Goal: Task Accomplishment & Management: Use online tool/utility

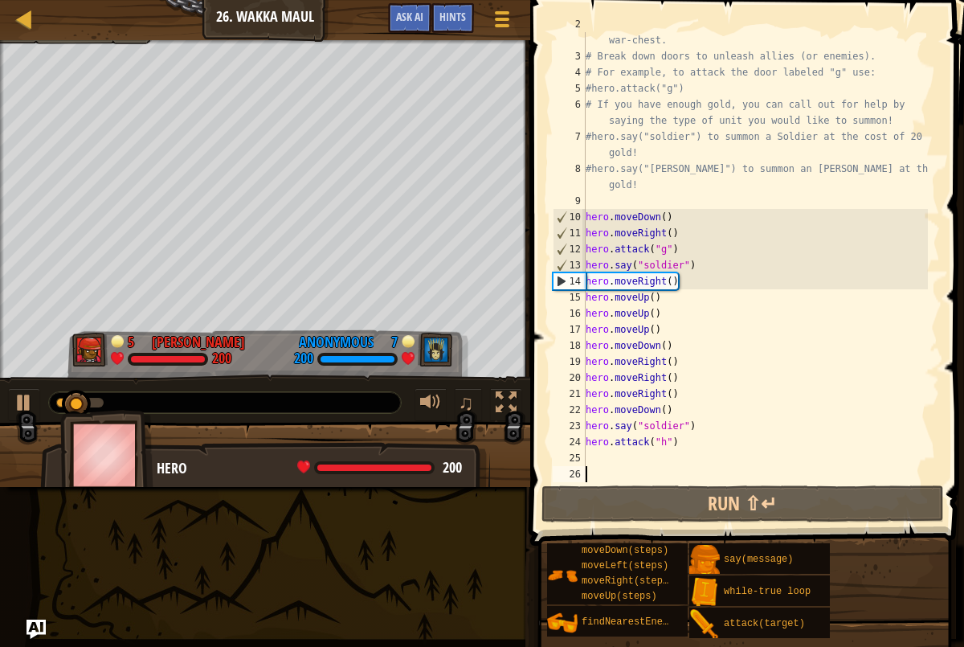
scroll to position [32, 0]
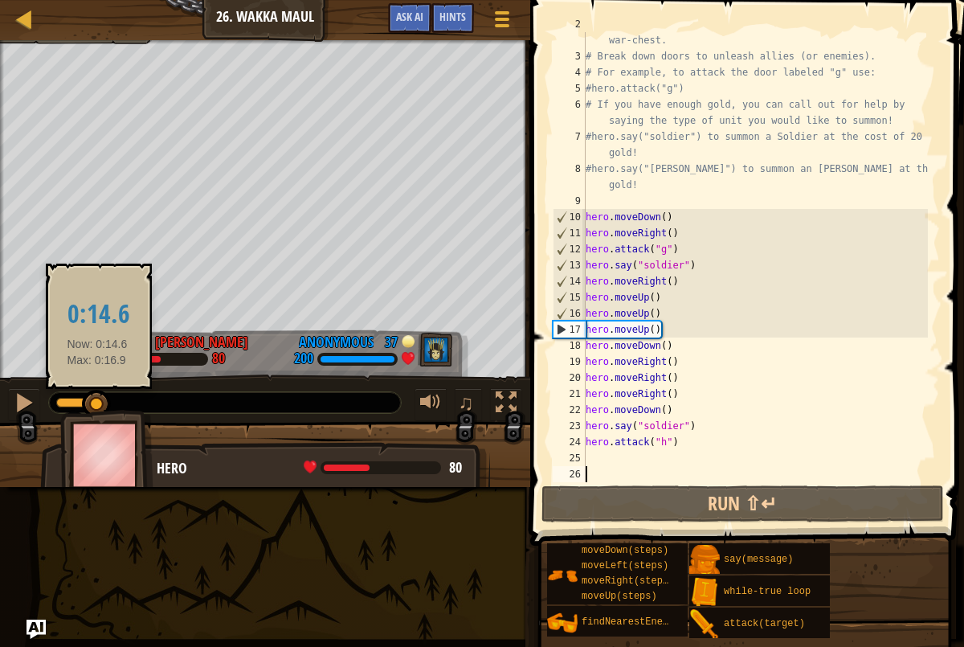
click at [97, 399] on div at bounding box center [96, 404] width 29 height 29
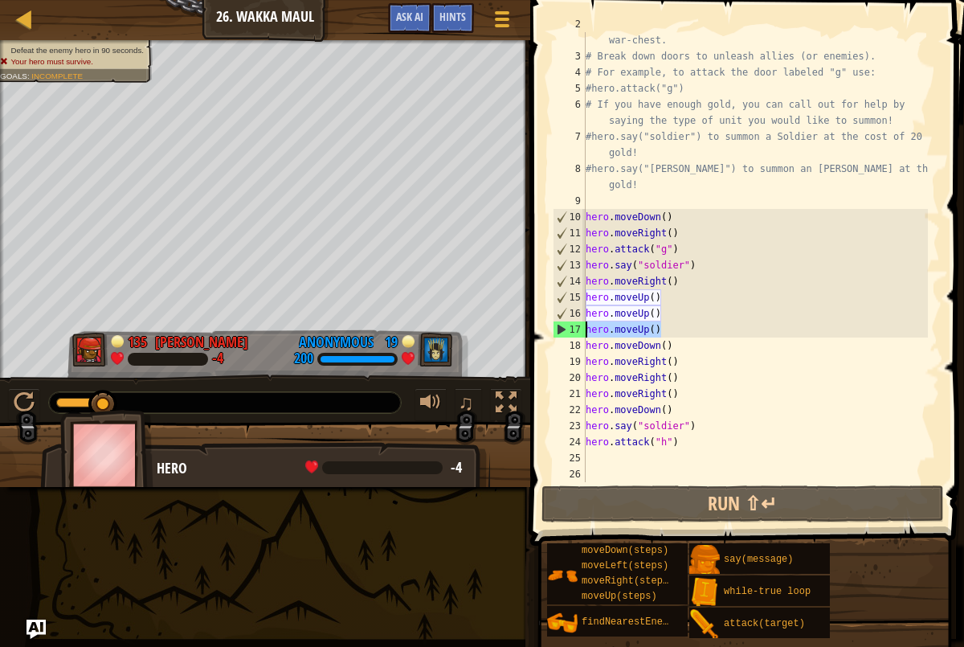
drag, startPoint x: 704, startPoint y: 330, endPoint x: 577, endPoint y: 329, distance: 127.0
click at [577, 329] on div "2 3 4 5 6 7 8 9 10 11 12 13 14 15 16 17 18 19 20 21 22 23 24 25 26 # Venture th…" at bounding box center [745, 257] width 391 height 450
type textarea "hero.moveUp()"
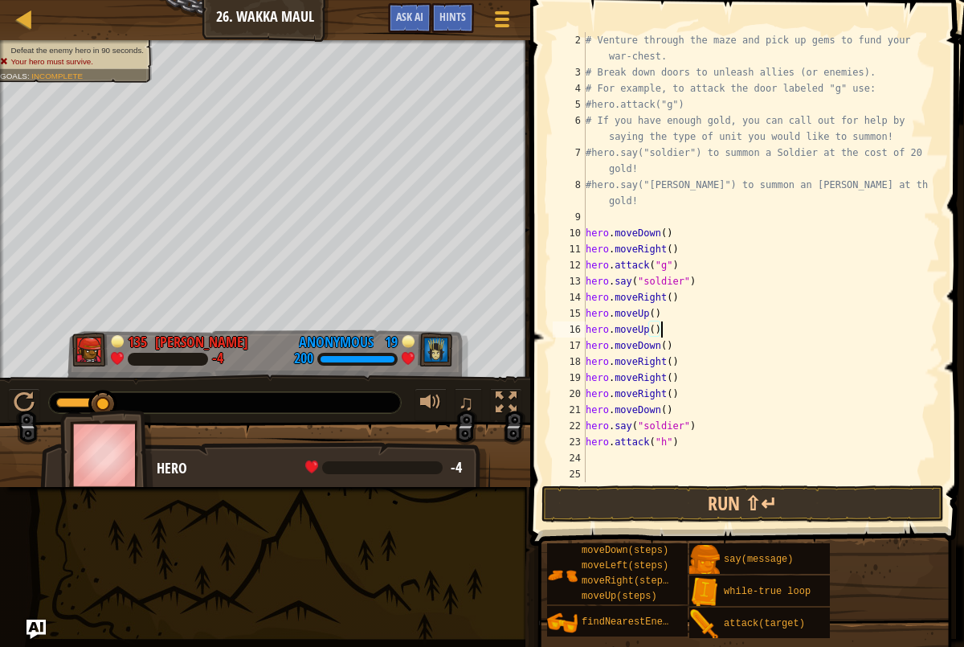
scroll to position [16, 0]
click at [677, 339] on div "# Venture through the maze and pick up gems to fund your war-chest. # Break dow…" at bounding box center [756, 281] width 346 height 498
type textarea "hero.moveDown()"
drag, startPoint x: 677, startPoint y: 340, endPoint x: 580, endPoint y: 345, distance: 96.6
click at [580, 345] on div "hero.moveDown() 2 3 4 5 6 7 8 9 10 11 12 13 14 15 16 17 18 19 20 21 22 23 24 25…" at bounding box center [745, 257] width 391 height 450
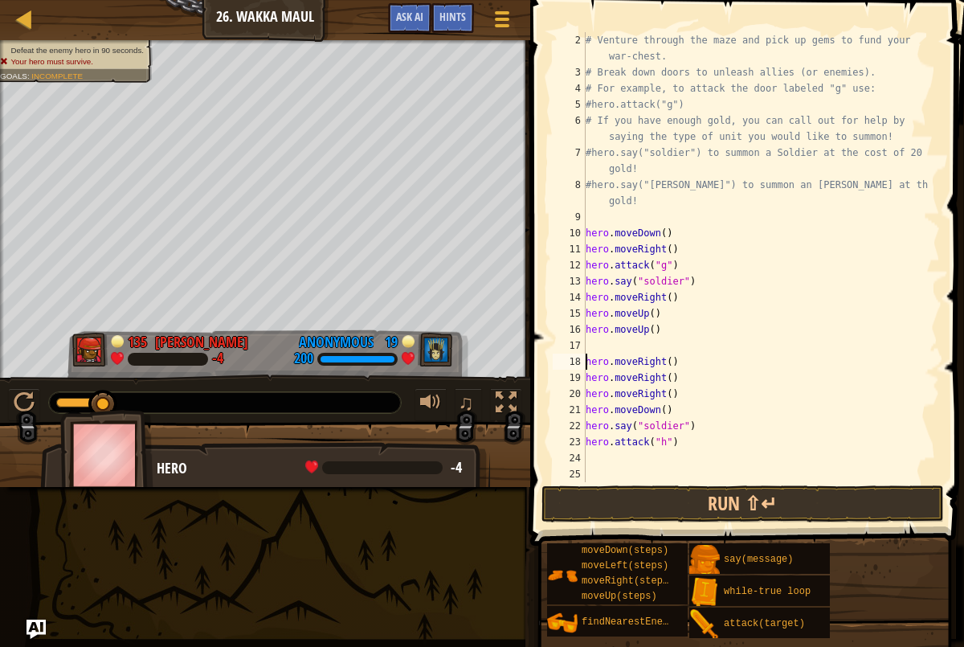
click at [588, 356] on div "# Venture through the maze and pick up gems to fund your war-chest. # Break dow…" at bounding box center [756, 281] width 346 height 498
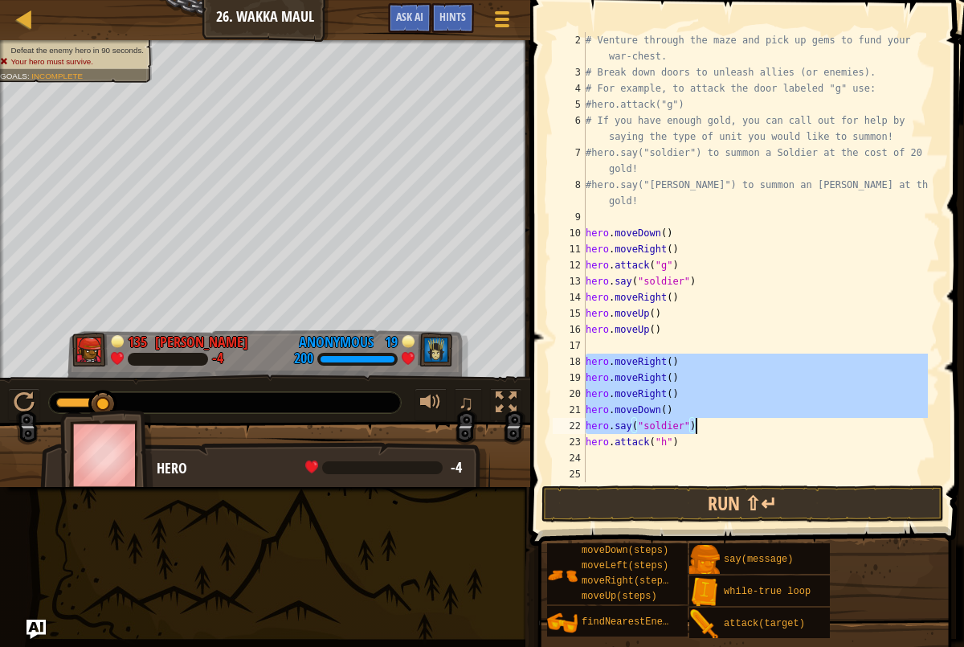
drag, startPoint x: 588, startPoint y: 356, endPoint x: 784, endPoint y: 452, distance: 218.1
click at [784, 452] on div "# Venture through the maze and pick up gems to fund your war-chest. # Break dow…" at bounding box center [756, 281] width 346 height 498
type textarea "hero.attack("h")"
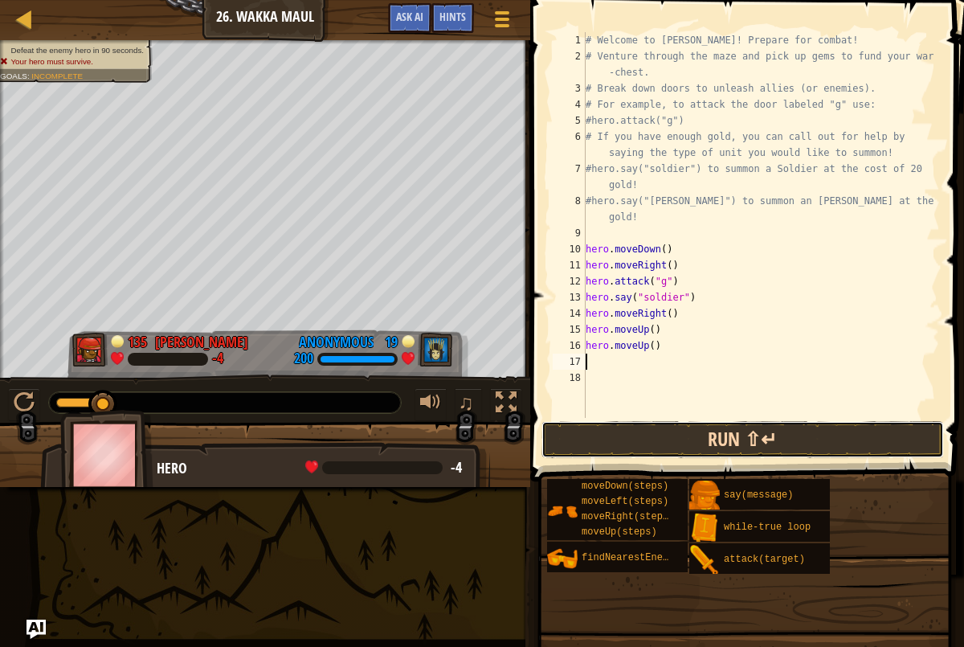
click at [705, 432] on button "Run ⇧↵" at bounding box center [743, 439] width 403 height 37
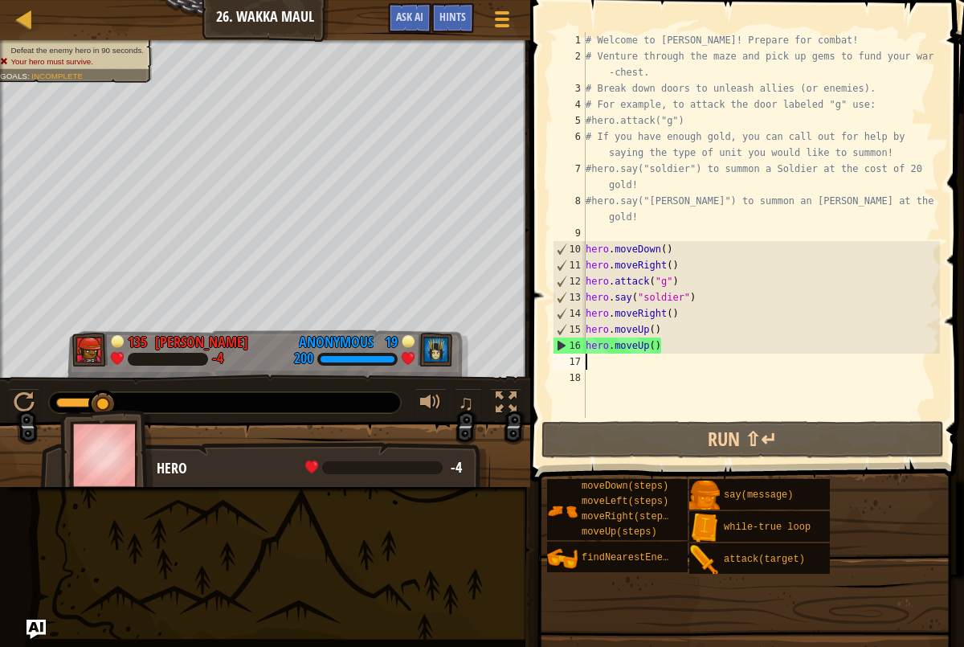
click at [677, 336] on div "# Welcome to [PERSON_NAME]! Prepare for combat! # Venture through the maze and …" at bounding box center [762, 241] width 358 height 418
click at [669, 345] on div "# Welcome to [PERSON_NAME]! Prepare for combat! # Venture through the maze and …" at bounding box center [762, 241] width 358 height 418
click at [669, 351] on div "# Welcome to [PERSON_NAME]! Prepare for combat! # Venture through the maze and …" at bounding box center [762, 241] width 358 height 418
click at [644, 251] on div "# Welcome to [PERSON_NAME]! Prepare for combat! # Venture through the maze and …" at bounding box center [762, 241] width 358 height 418
click at [585, 248] on div "10" at bounding box center [570, 249] width 32 height 16
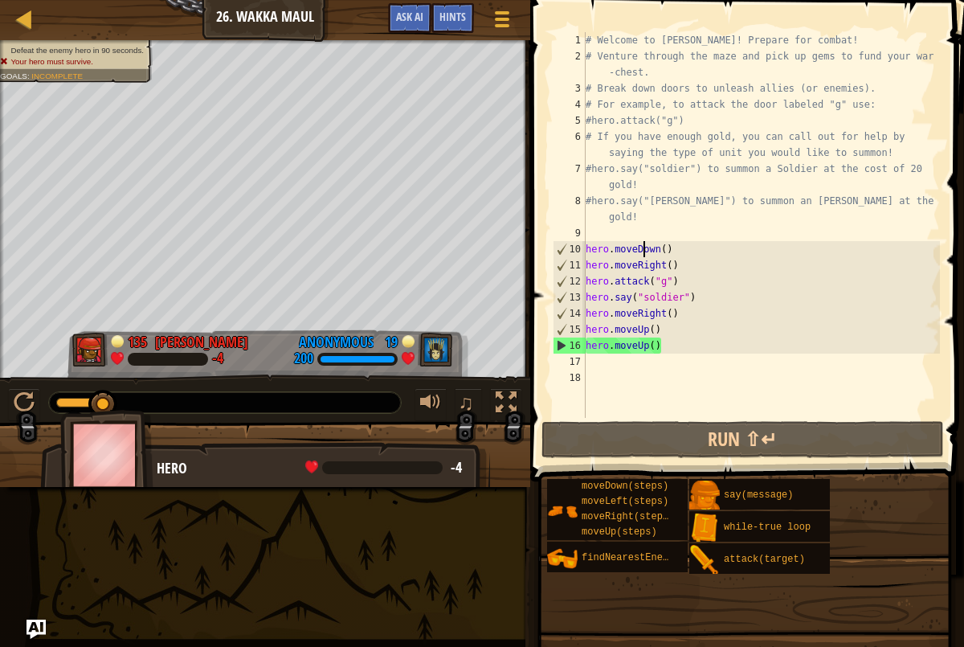
type textarea "hero.moveDown()"
click at [587, 249] on div "# Welcome to [PERSON_NAME]! Prepare for combat! # Venture through the maze and …" at bounding box center [762, 241] width 358 height 418
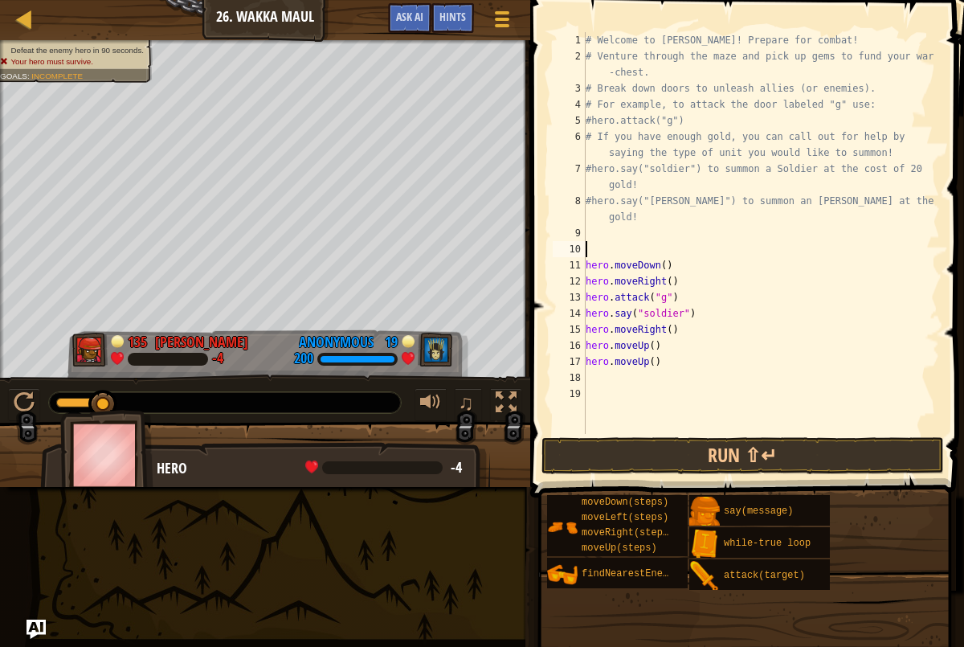
click at [587, 251] on div "# Welcome to [PERSON_NAME]! Prepare for combat! # Venture through the maze and …" at bounding box center [762, 249] width 358 height 434
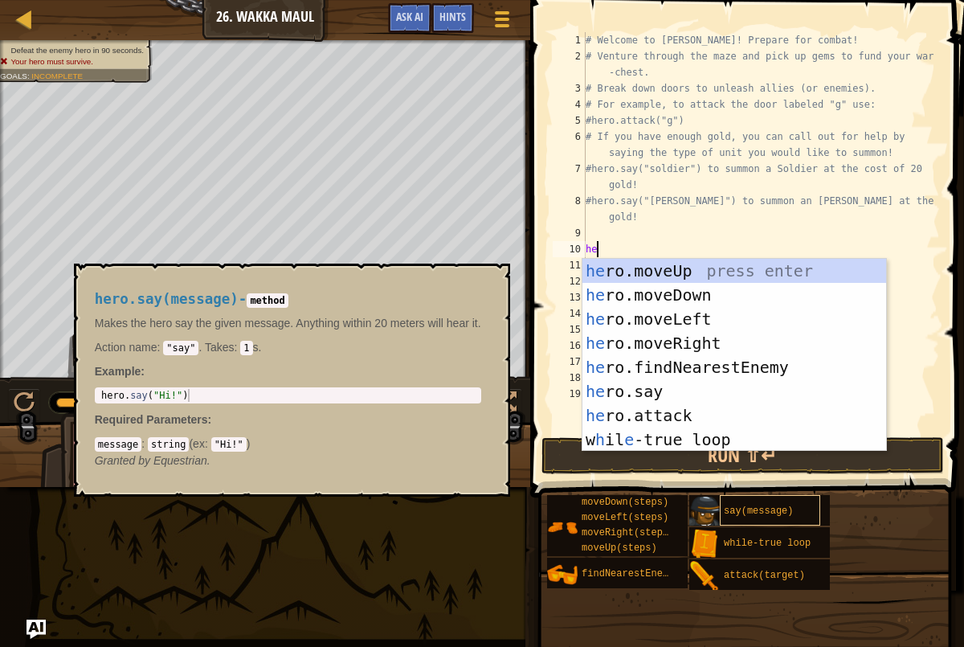
type textarea "he"
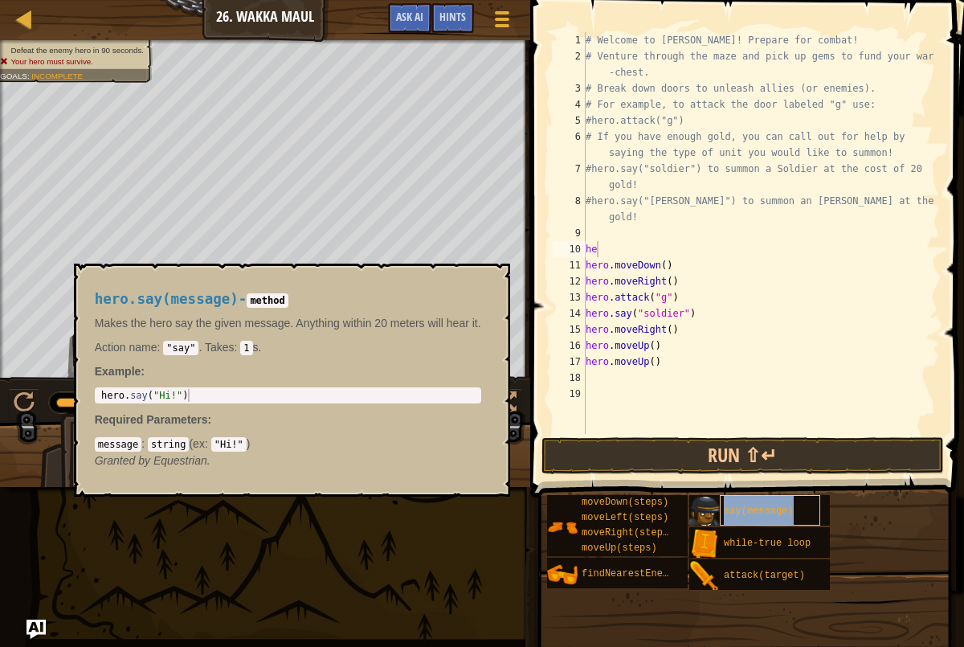
click at [730, 509] on span "say(message)" at bounding box center [758, 510] width 69 height 11
click at [748, 515] on span "say(message)" at bounding box center [758, 510] width 69 height 11
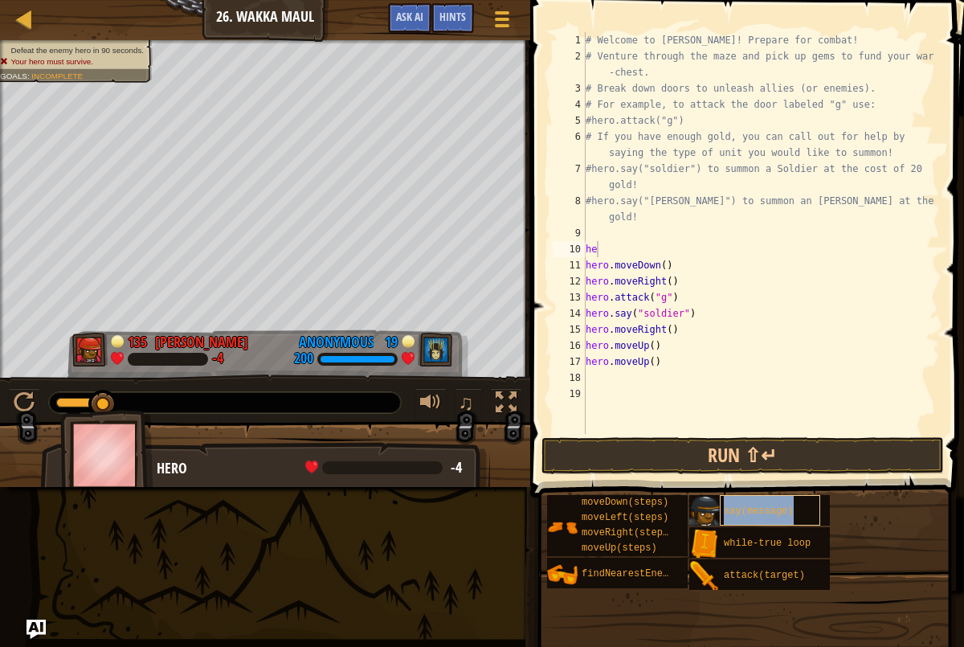
click at [748, 515] on span "say(message)" at bounding box center [758, 510] width 69 height 11
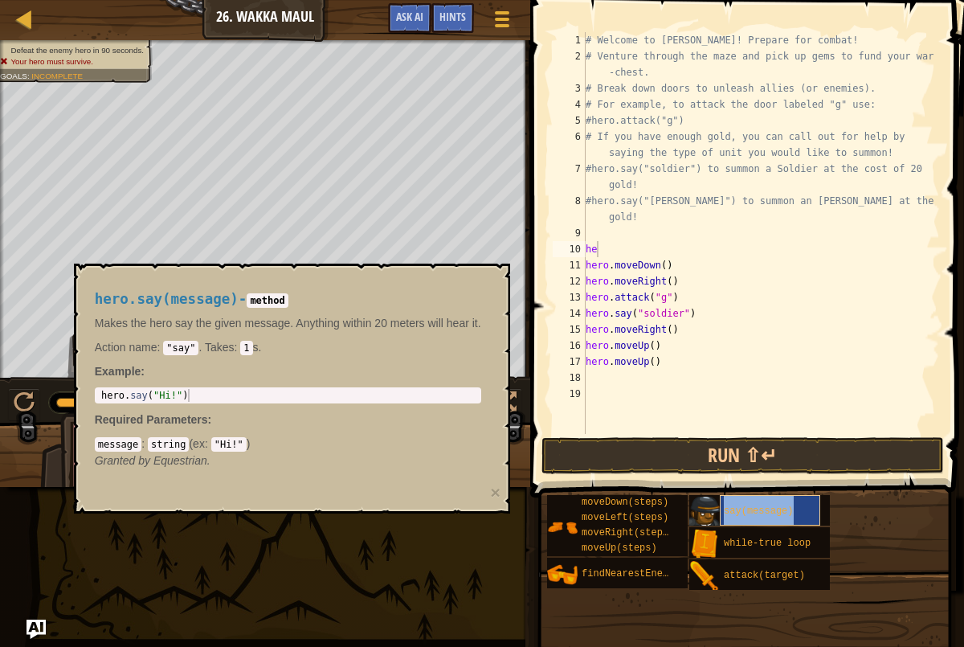
click at [748, 515] on span "say(message)" at bounding box center [758, 510] width 69 height 11
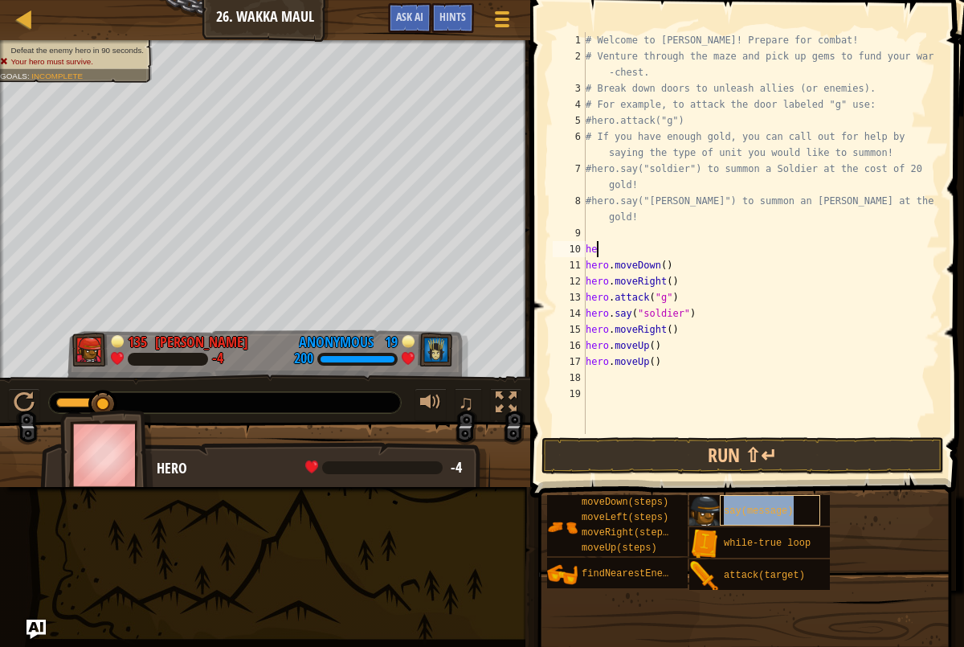
click at [748, 515] on span "say(message)" at bounding box center [758, 510] width 69 height 11
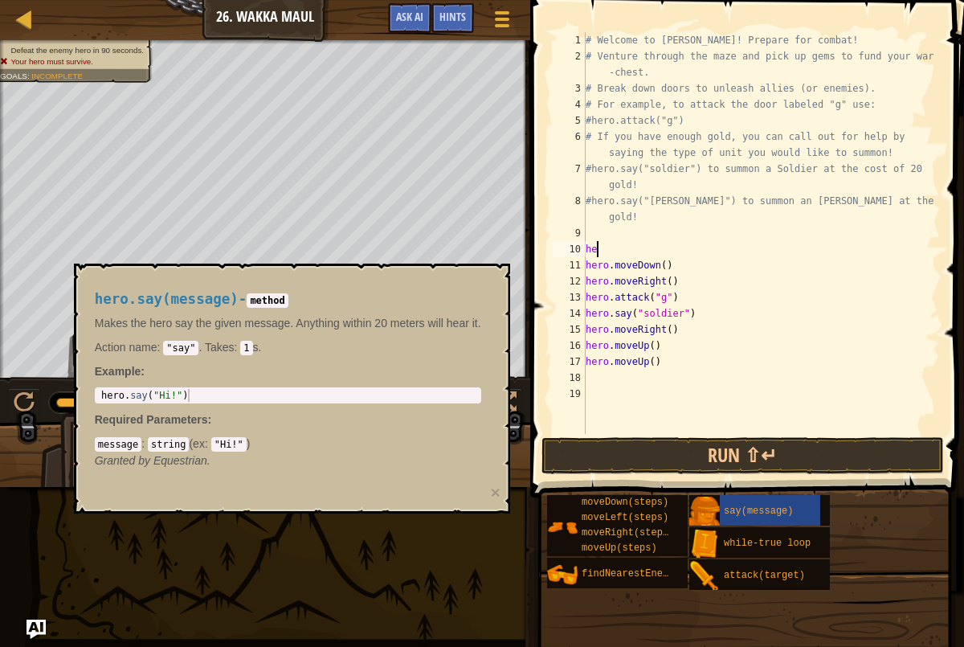
type textarea "hero.say("Hi!")"
click at [123, 392] on div "hero . say ( "Hi!" )" at bounding box center [289, 408] width 383 height 39
click at [606, 248] on div "# Welcome to [PERSON_NAME]! Prepare for combat! # Venture through the maze and …" at bounding box center [762, 249] width 358 height 434
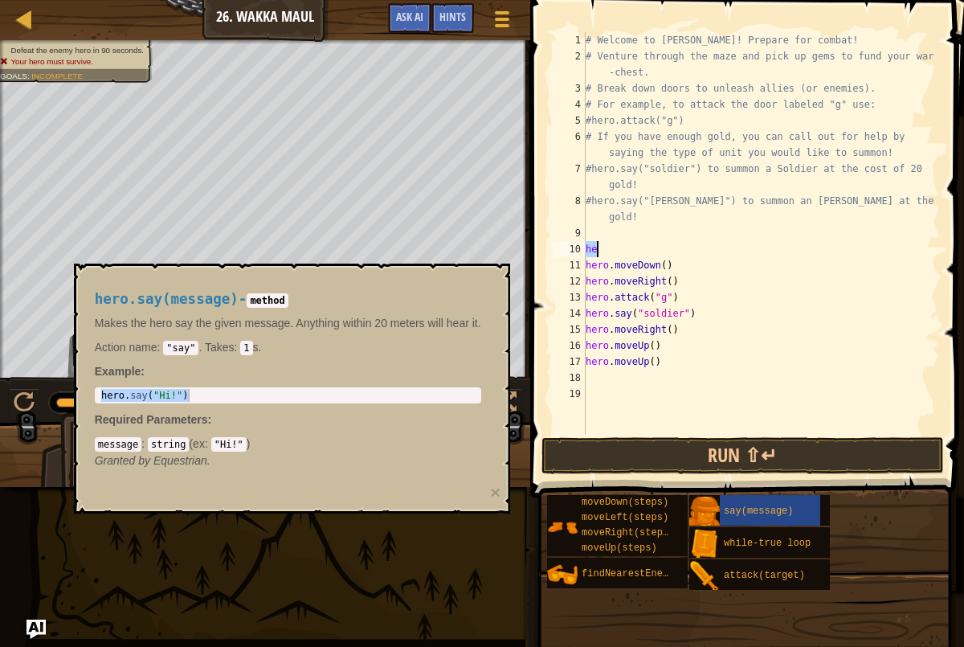
click at [606, 248] on div "# Welcome to [PERSON_NAME]! Prepare for combat! # Venture through the maze and …" at bounding box center [762, 249] width 358 height 434
click at [592, 248] on div "# Welcome to [PERSON_NAME]! Prepare for combat! # Venture through the maze and …" at bounding box center [762, 249] width 358 height 434
paste textarea "hero.say("Hi!")"
click at [664, 246] on div "# Welcome to [PERSON_NAME]! Prepare for combat! # Venture through the maze and …" at bounding box center [762, 249] width 358 height 434
click at [658, 256] on div "# Welcome to [PERSON_NAME]! Prepare for combat! # Venture through the maze and …" at bounding box center [762, 249] width 358 height 434
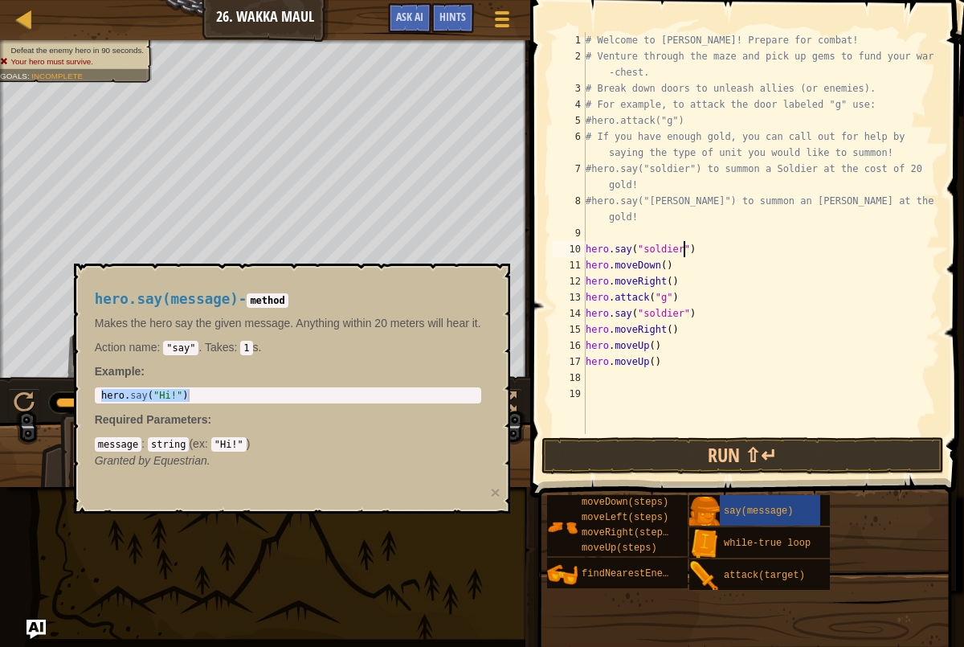
scroll to position [7, 8]
click at [670, 449] on button "Run ⇧↵" at bounding box center [743, 455] width 403 height 37
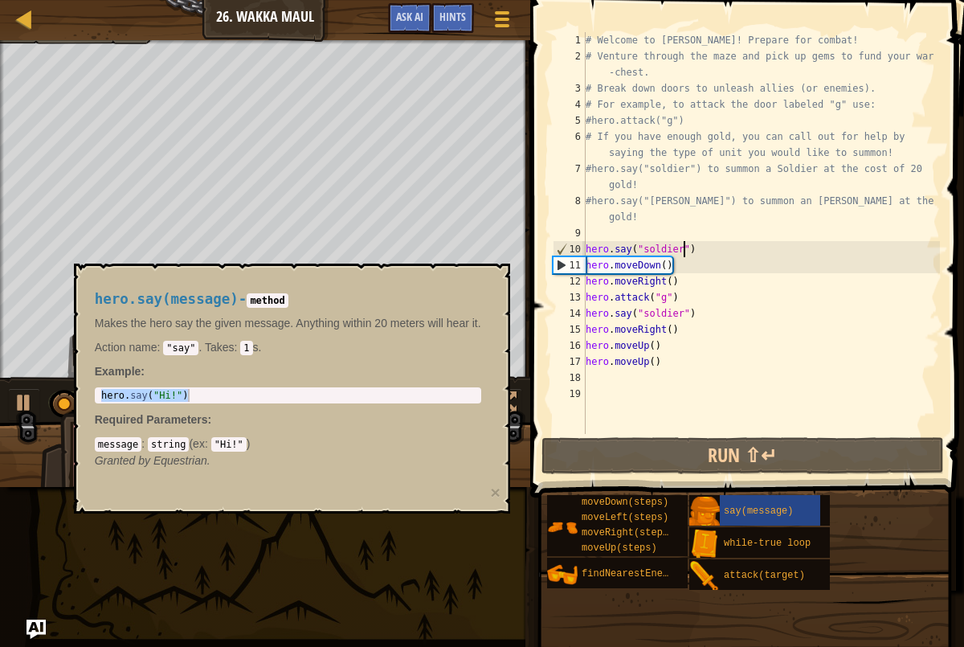
click at [679, 272] on div "# Welcome to [PERSON_NAME]! Prepare for combat! # Venture through the maze and …" at bounding box center [762, 249] width 358 height 434
drag, startPoint x: 702, startPoint y: 255, endPoint x: 534, endPoint y: 253, distance: 168.0
click at [534, 253] on div "hero.moveDown() 1 2 3 4 5 6 7 8 9 10 11 12 13 14 15 16 17 18 19 # Welcome to [P…" at bounding box center [745, 280] width 439 height 545
type textarea "\"
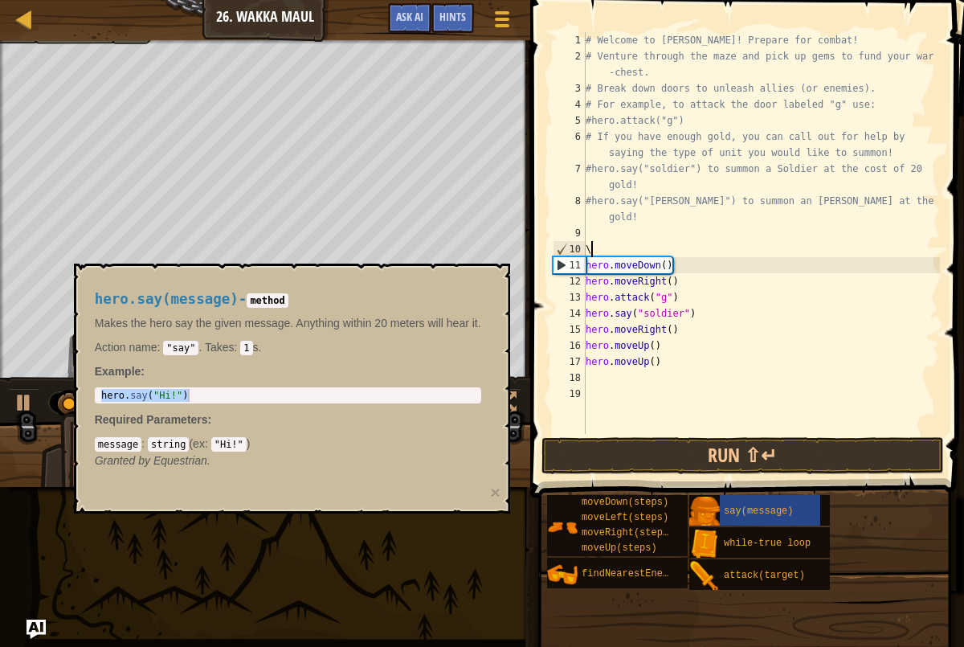
scroll to position [7, 0]
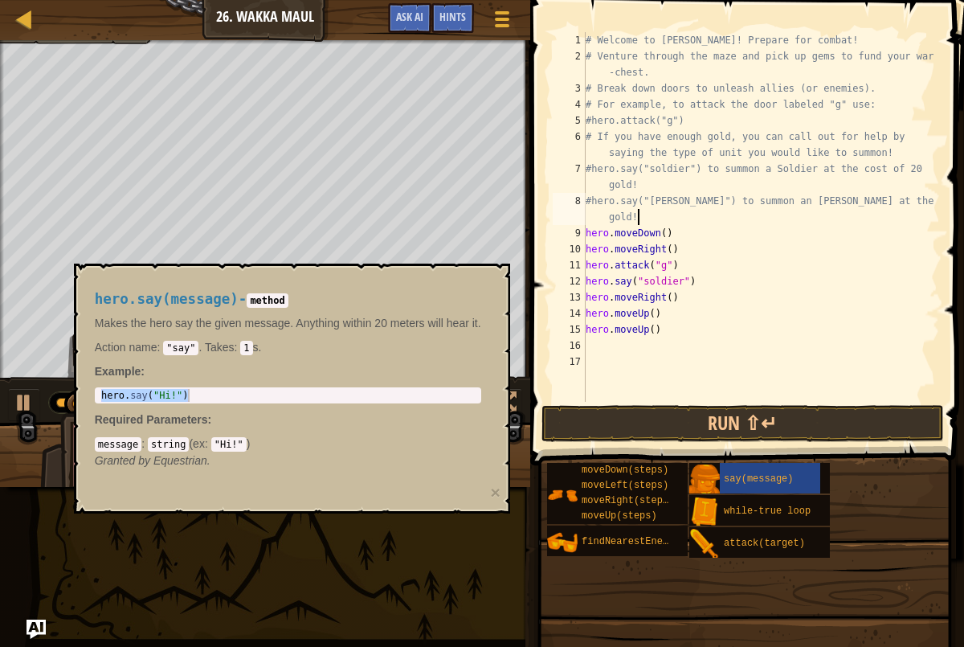
click at [699, 327] on div "# Welcome to [PERSON_NAME]! Prepare for combat! # Venture through the maze and …" at bounding box center [762, 233] width 358 height 402
type textarea "hero.moveUp()"
click at [693, 347] on div "# Welcome to [PERSON_NAME]! Prepare for combat! # Venture through the maze and …" at bounding box center [762, 233] width 358 height 402
click at [460, 532] on div "Ladder Introduction to Computer Science 26. Wakka Maul Game Menu Done Hints Ask…" at bounding box center [482, 323] width 964 height 647
click at [727, 479] on span "say(message)" at bounding box center [758, 478] width 69 height 11
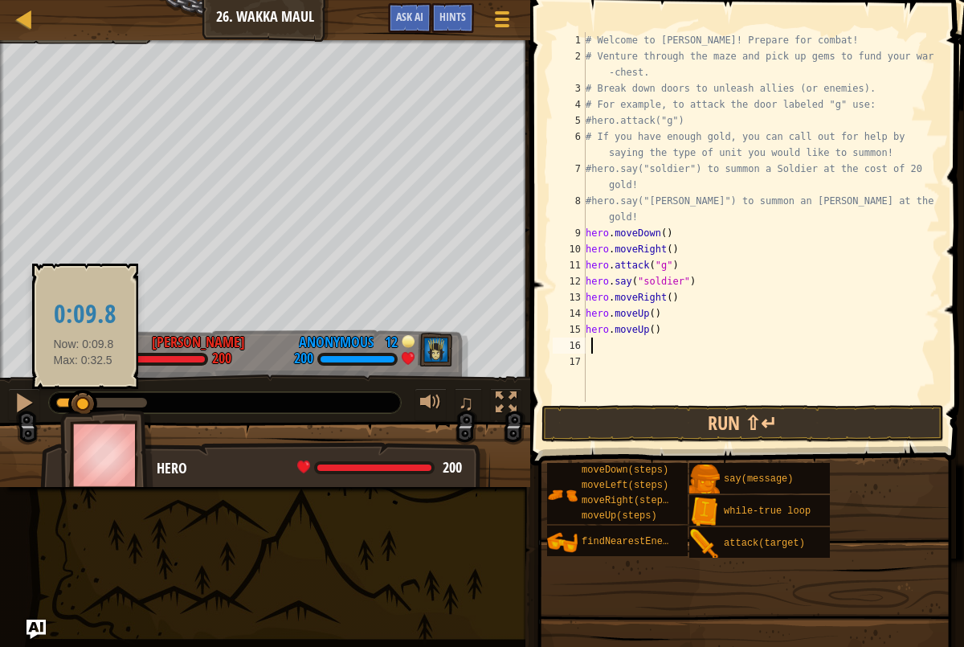
click at [84, 407] on div at bounding box center [69, 403] width 27 height 10
drag, startPoint x: 84, startPoint y: 408, endPoint x: 94, endPoint y: 408, distance: 9.6
click at [94, 408] on div at bounding box center [90, 404] width 29 height 29
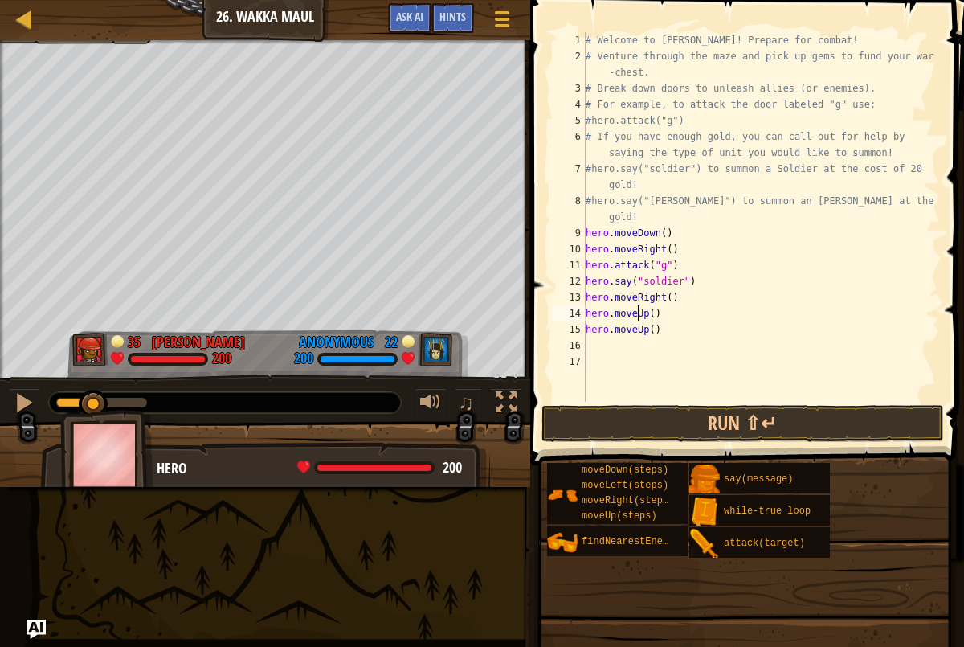
click at [638, 305] on div "# Welcome to [PERSON_NAME]! Prepare for combat! # Venture through the maze and …" at bounding box center [762, 233] width 358 height 402
click at [681, 300] on div "# Welcome to [PERSON_NAME]! Prepare for combat! # Venture through the maze and …" at bounding box center [762, 233] width 358 height 402
click at [679, 311] on div "# Welcome to [PERSON_NAME]! Prepare for combat! # Venture through the maze and …" at bounding box center [762, 233] width 358 height 402
type textarea "hero.moveUp()"
click at [23, 408] on div at bounding box center [24, 402] width 21 height 21
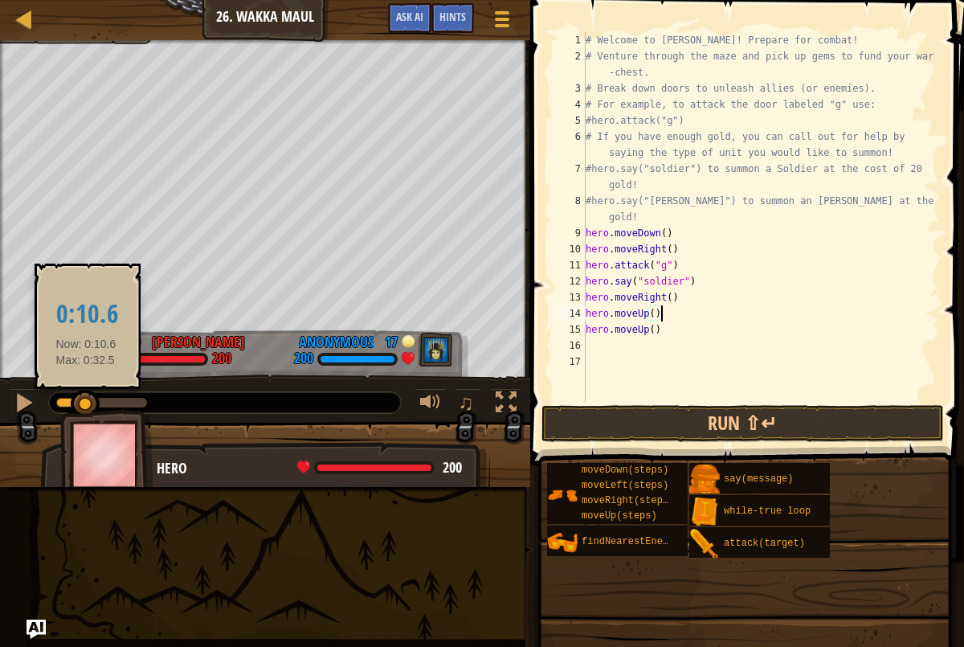
drag, startPoint x: 96, startPoint y: 395, endPoint x: 74, endPoint y: 403, distance: 23.6
click at [74, 403] on div at bounding box center [85, 404] width 29 height 29
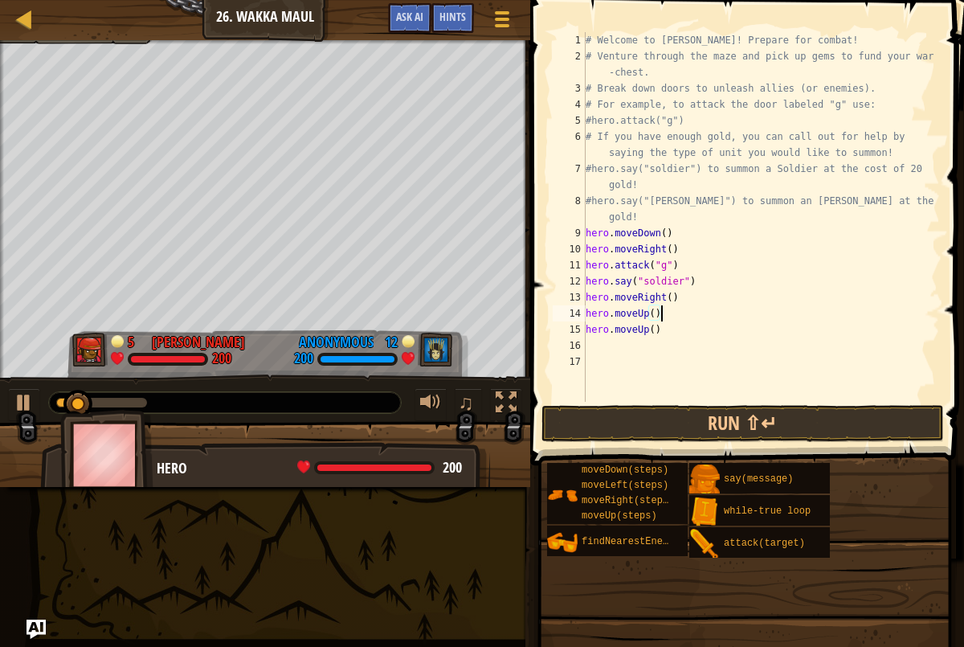
click at [662, 361] on div "# Welcome to [PERSON_NAME]! Prepare for combat! # Venture through the maze and …" at bounding box center [762, 233] width 358 height 402
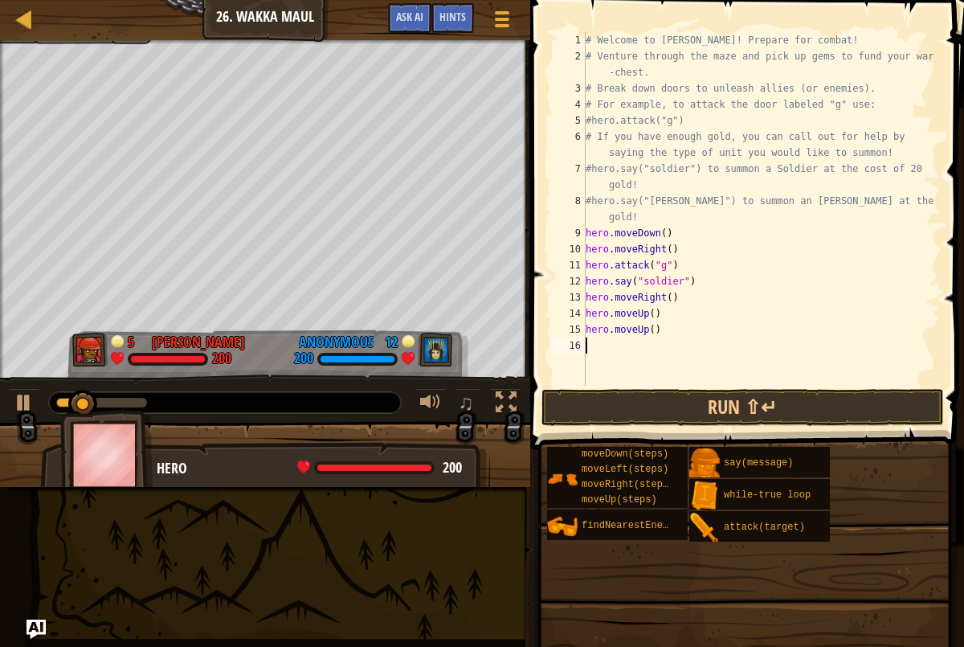
type textarea "hero.moveUp()"
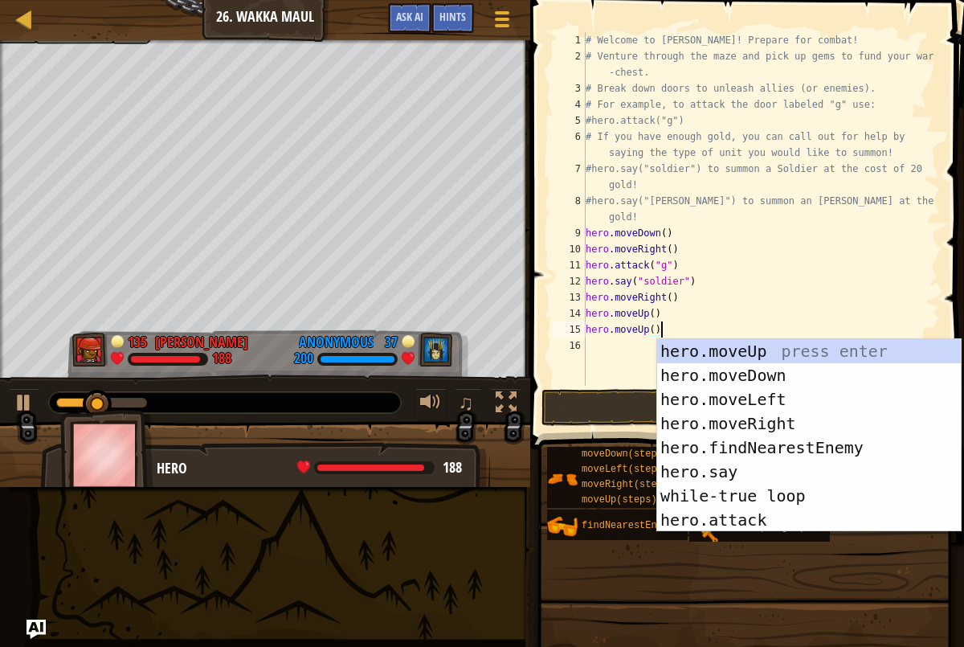
click at [608, 337] on div "# Welcome to [PERSON_NAME]! Prepare for combat! # Venture through the maze and …" at bounding box center [762, 225] width 358 height 386
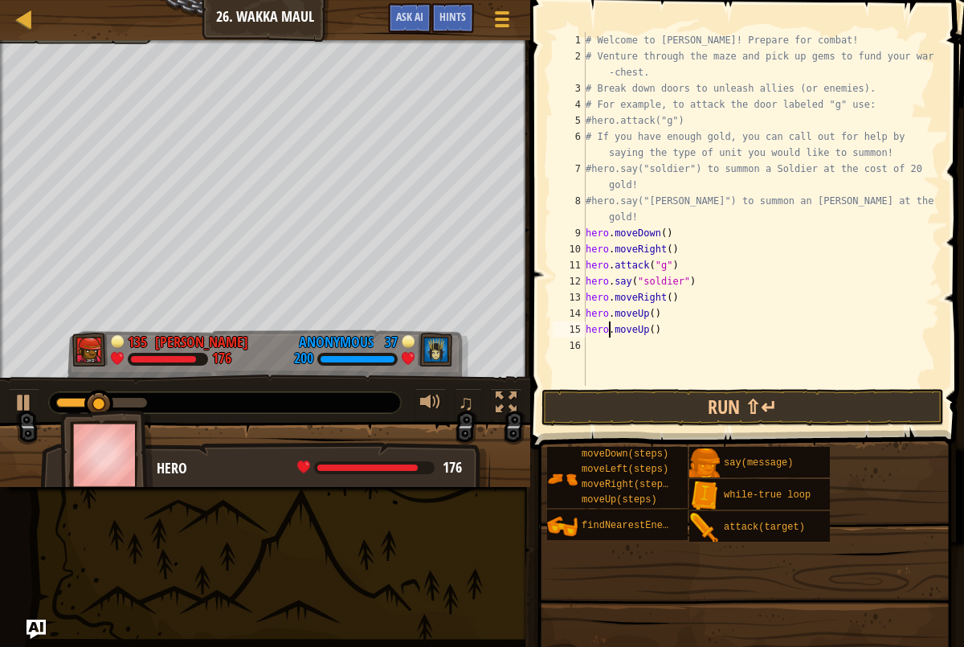
click at [608, 342] on div "# Welcome to [PERSON_NAME]! Prepare for combat! # Venture through the maze and …" at bounding box center [762, 225] width 358 height 386
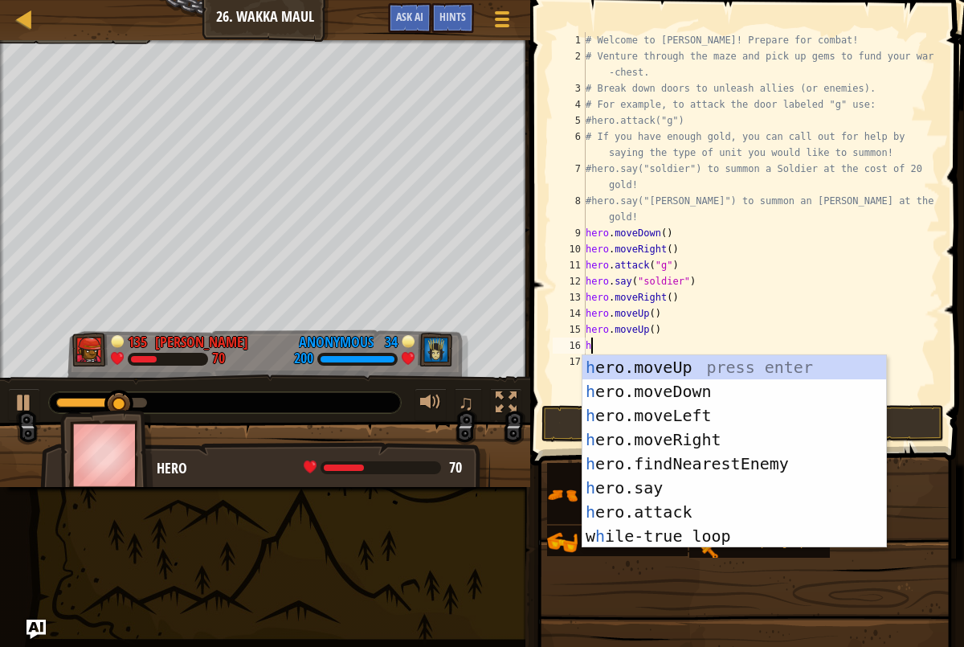
type textarea "her"
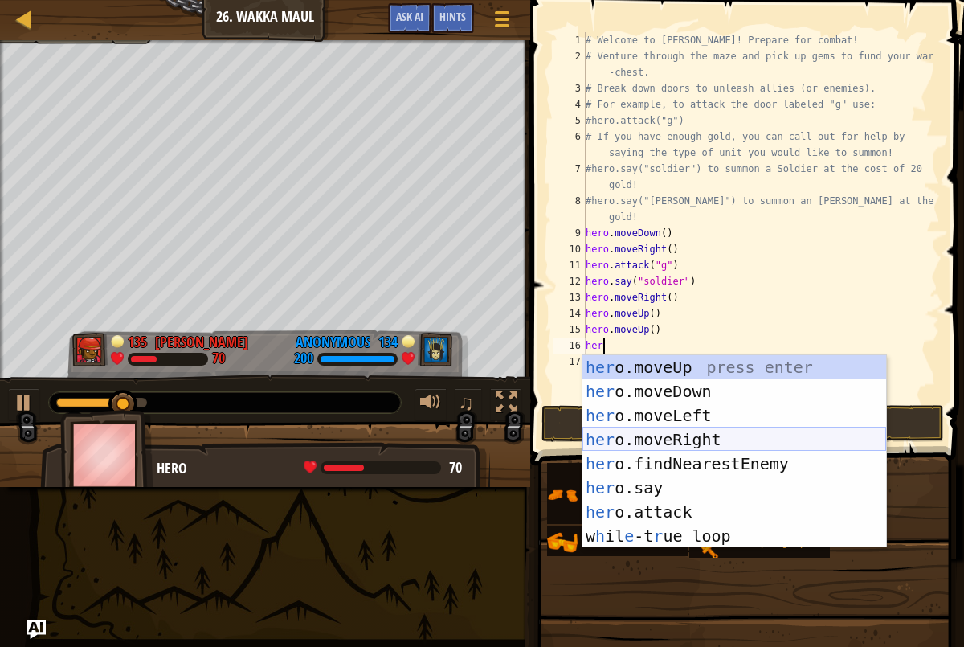
click at [667, 444] on div "her o.moveUp press enter her o.moveDown press enter her o.moveLeft press enter …" at bounding box center [735, 475] width 304 height 241
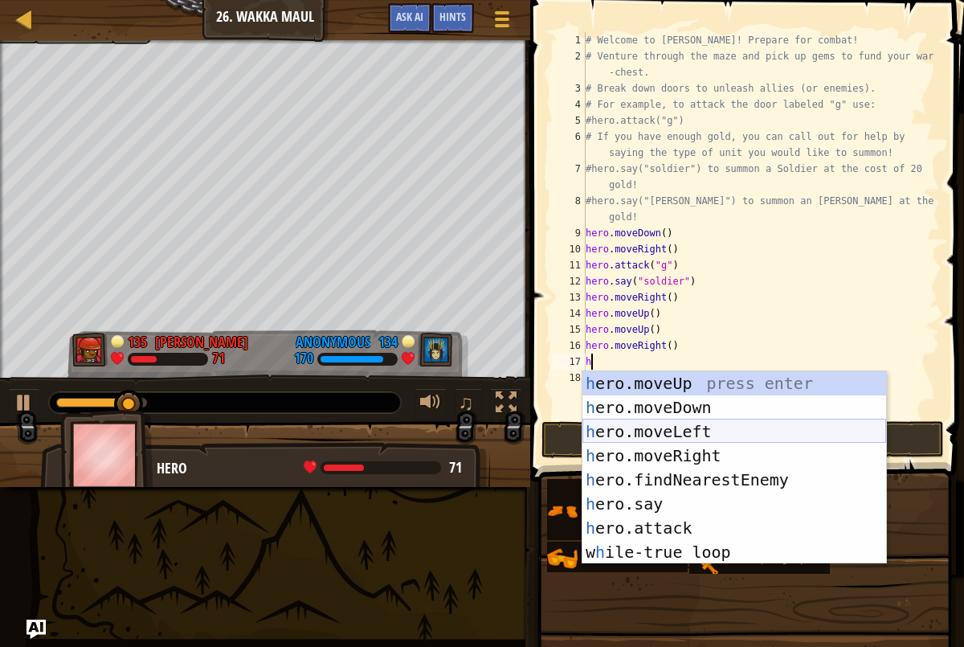
type textarea "her"
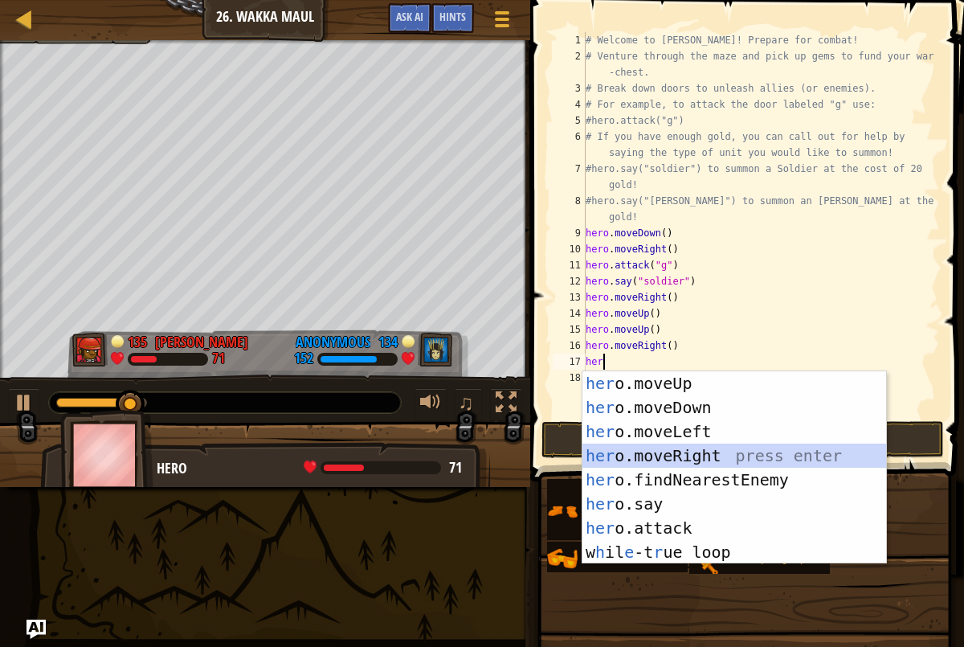
click at [673, 450] on div "her o.moveUp press enter her o.moveDown press enter her o.moveLeft press enter …" at bounding box center [735, 491] width 304 height 241
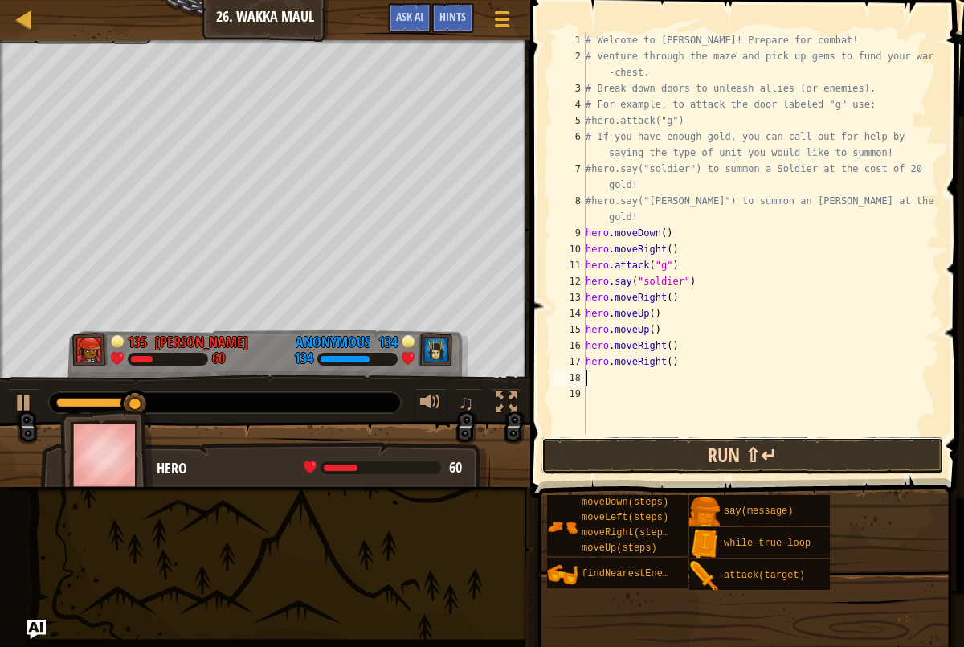
click at [841, 468] on button "Run ⇧↵" at bounding box center [743, 455] width 403 height 37
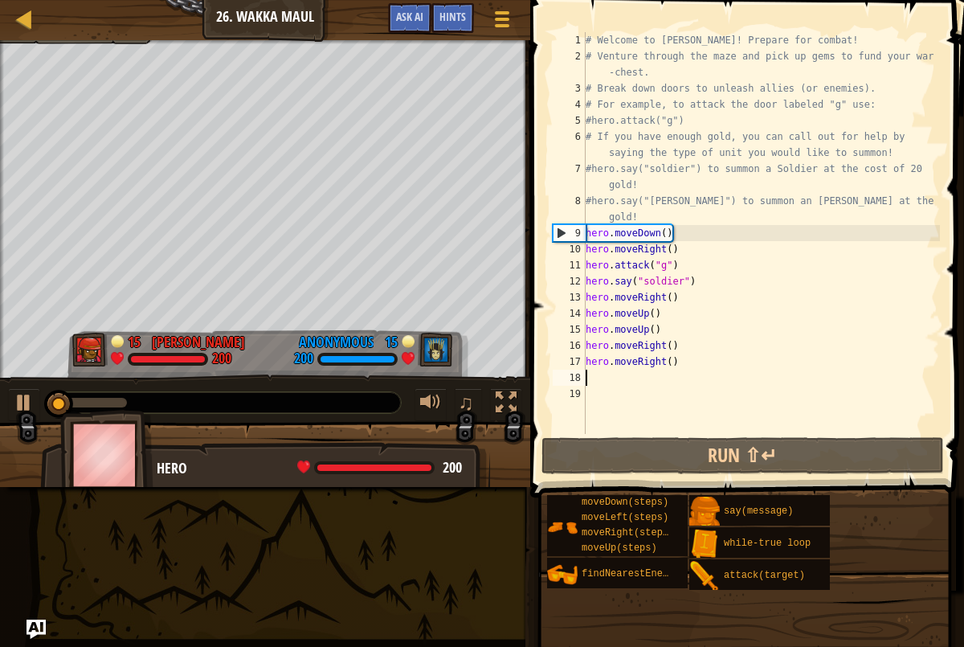
click at [108, 405] on div at bounding box center [91, 403] width 71 height 10
type textarea "h"
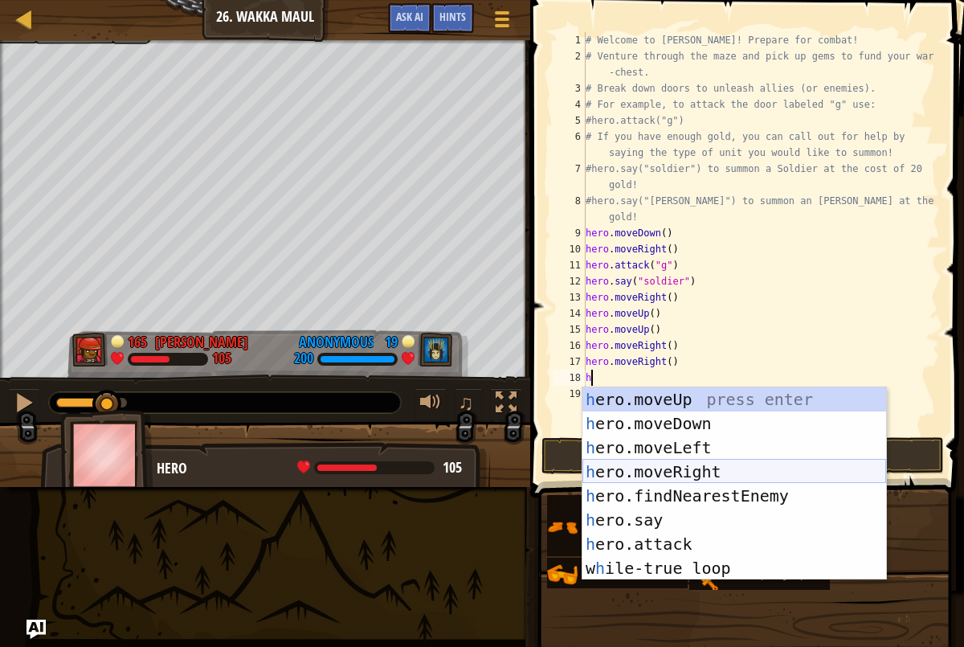
click at [662, 478] on div "h ero.moveUp press enter h ero.moveDown press enter h ero.moveLeft press enter …" at bounding box center [735, 507] width 304 height 241
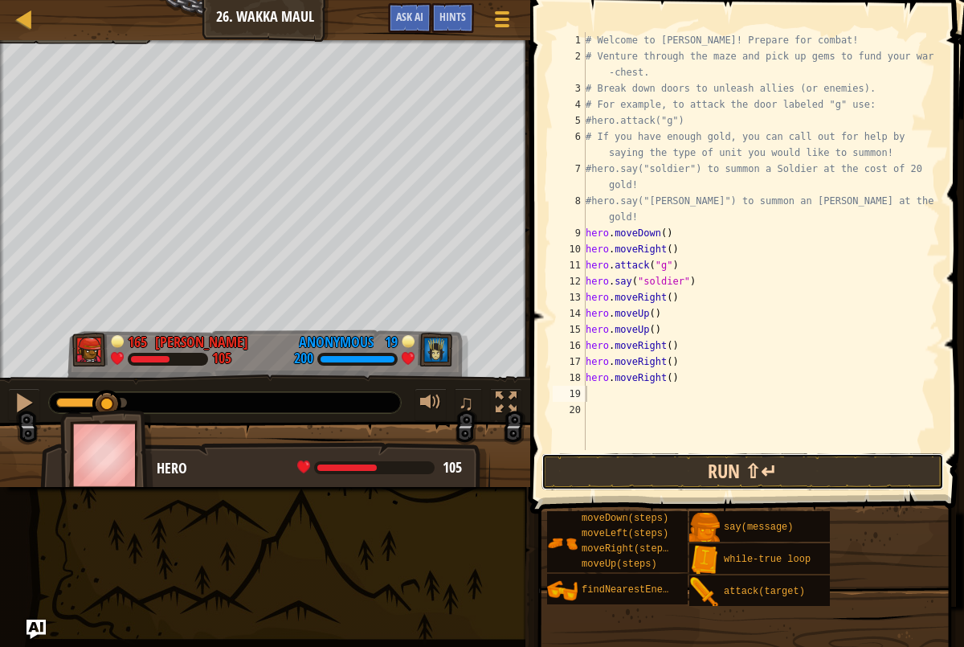
click at [644, 473] on button "Run ⇧↵" at bounding box center [743, 471] width 403 height 37
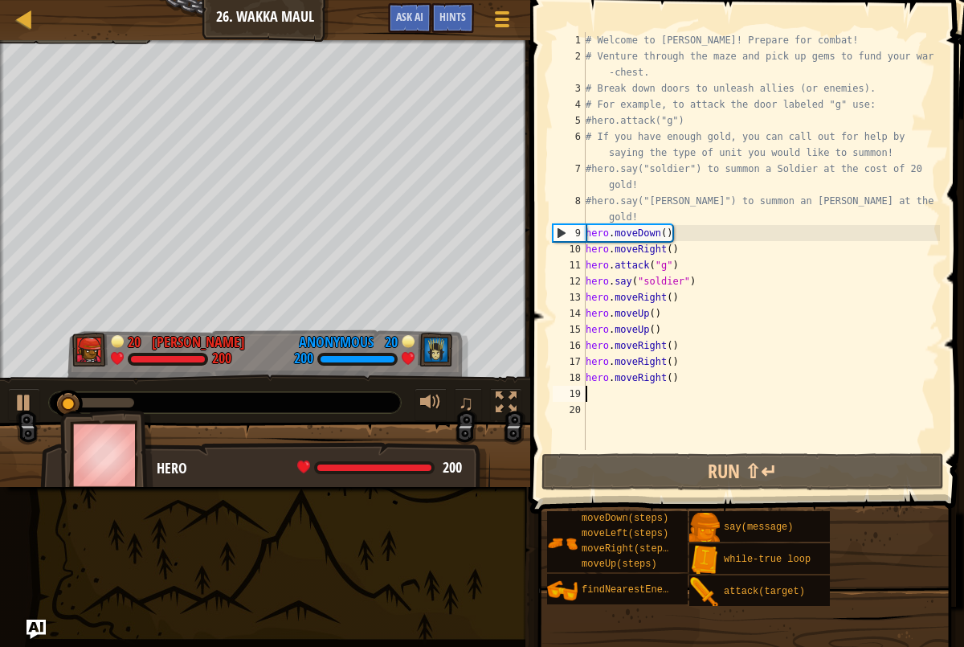
click at [127, 403] on div at bounding box center [95, 403] width 78 height 10
type textarea "h"
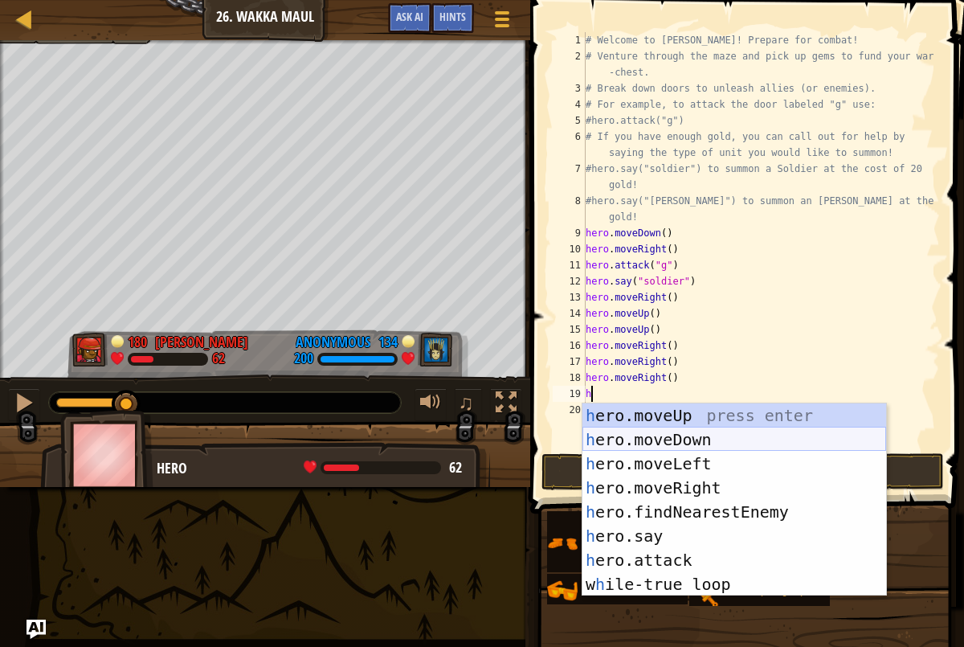
click at [660, 440] on div "h ero.moveUp press enter h ero.moveDown press enter h ero.moveLeft press enter …" at bounding box center [735, 523] width 304 height 241
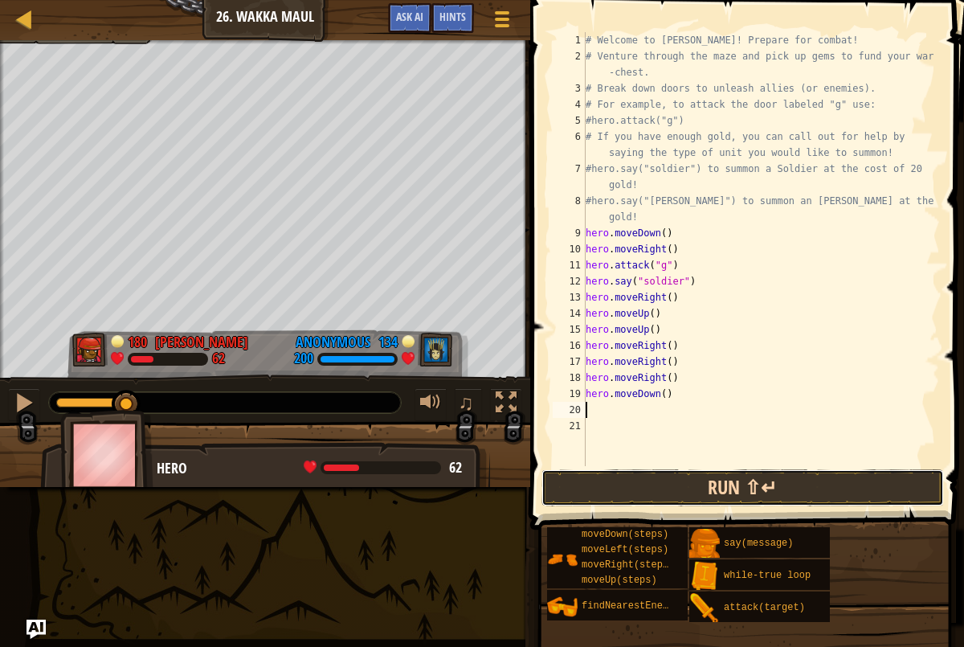
click at [630, 488] on button "Run ⇧↵" at bounding box center [743, 487] width 403 height 37
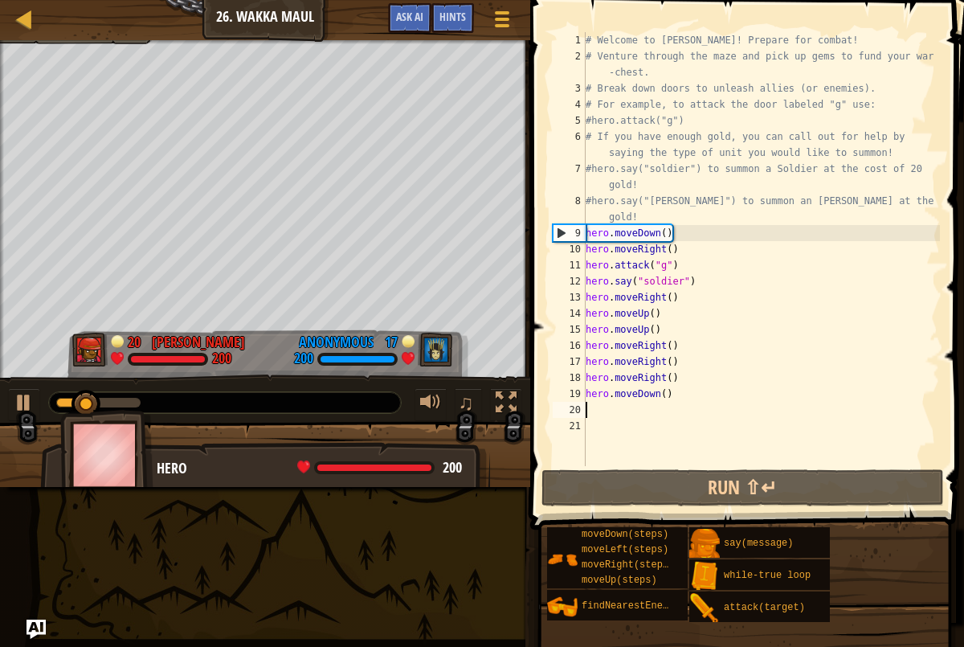
click at [136, 403] on div at bounding box center [98, 403] width 84 height 10
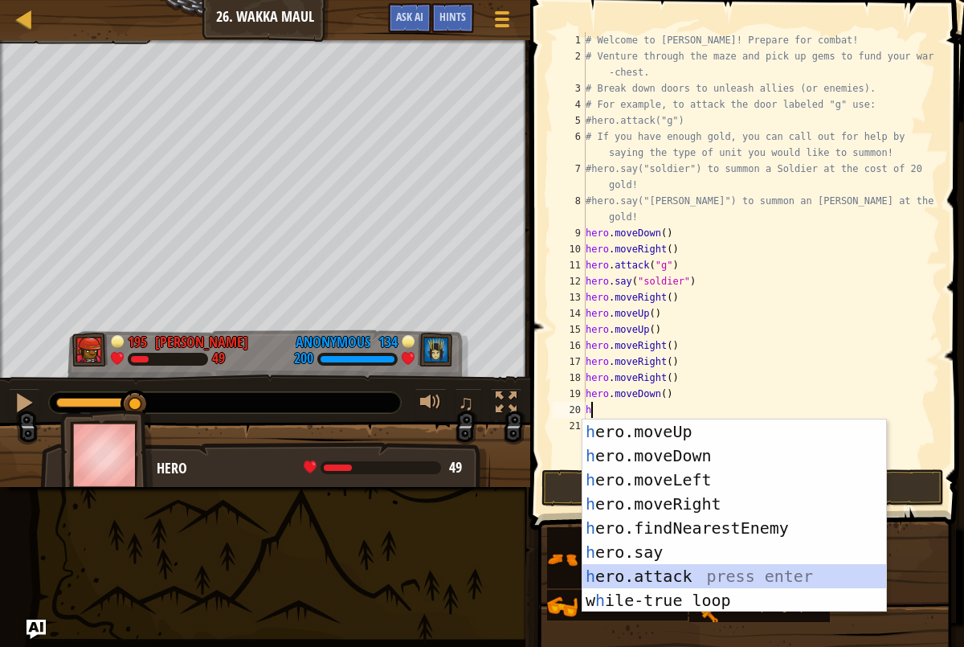
click at [638, 571] on div "h ero.moveUp press enter h ero.moveDown press enter h ero.moveLeft press enter …" at bounding box center [735, 539] width 304 height 241
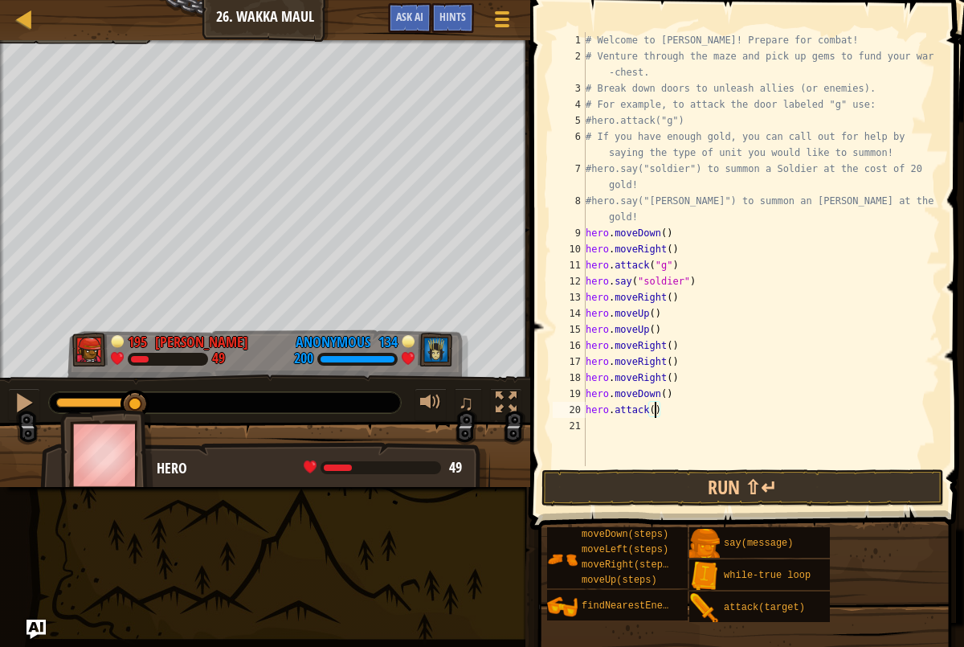
type textarea "hero.attack(h)"
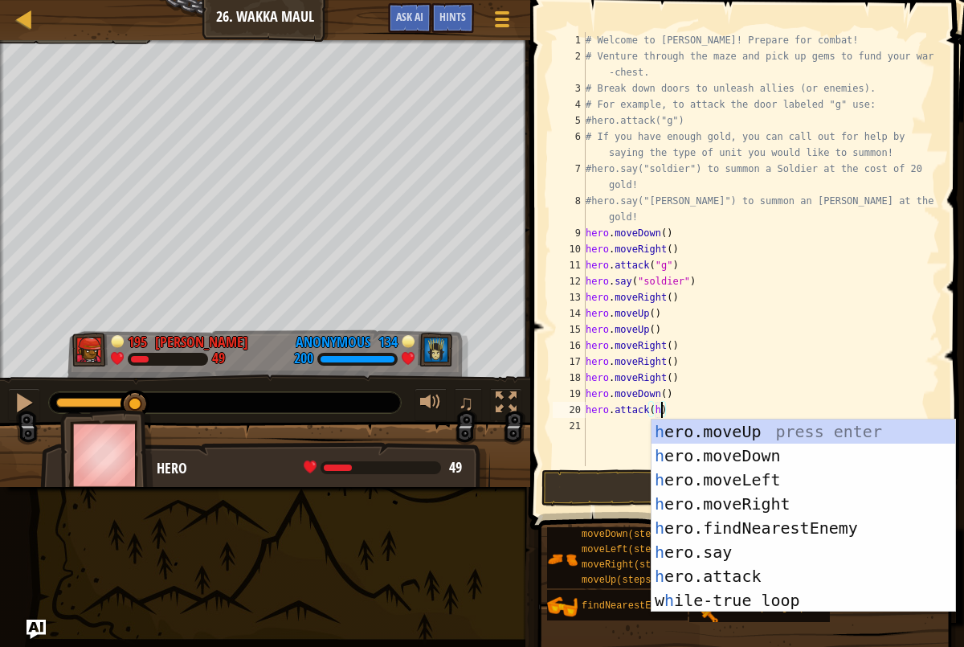
click at [673, 411] on div "# Welcome to [PERSON_NAME]! Prepare for combat! # Venture through the maze and …" at bounding box center [762, 265] width 358 height 466
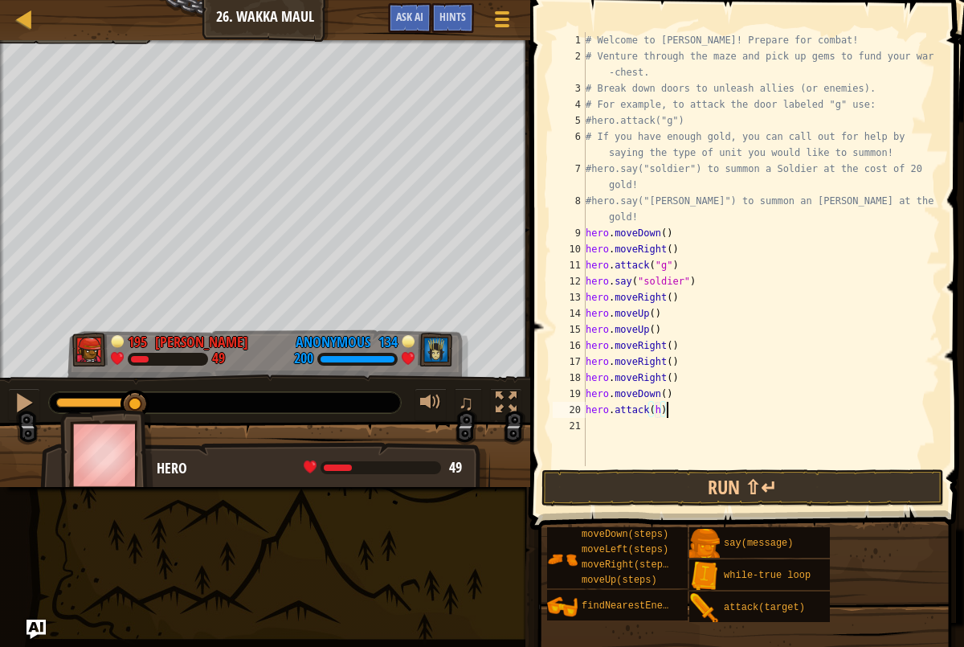
click at [673, 426] on div "# Welcome to [PERSON_NAME]! Prepare for combat! # Venture through the maze and …" at bounding box center [762, 265] width 358 height 466
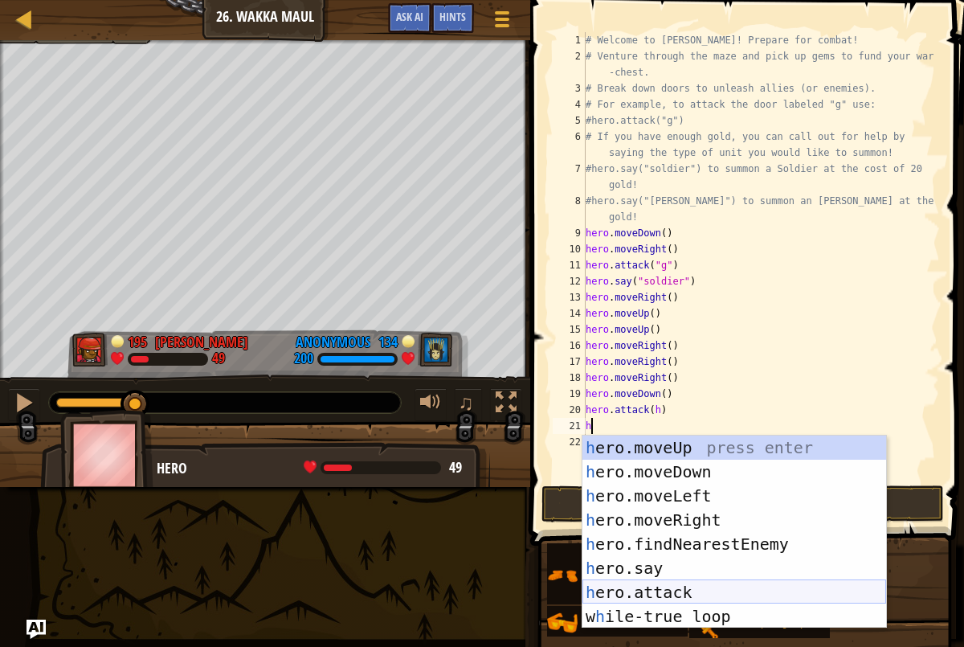
click at [677, 588] on div "h ero.moveUp press enter h ero.moveDown press enter h ero.moveLeft press enter …" at bounding box center [735, 556] width 304 height 241
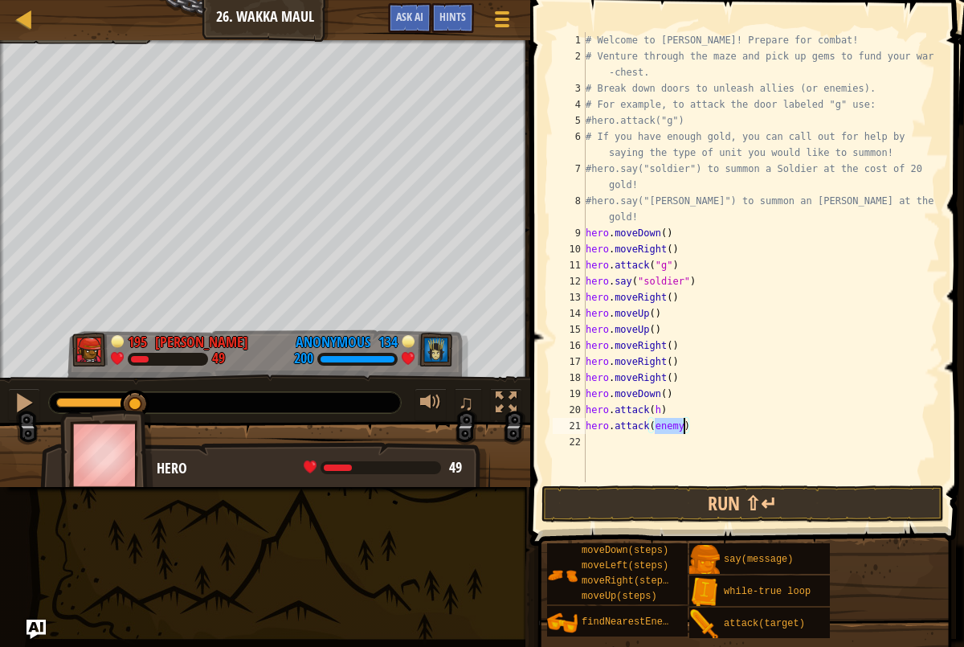
scroll to position [7, 6]
click at [634, 511] on button "Run ⇧↵" at bounding box center [743, 503] width 403 height 37
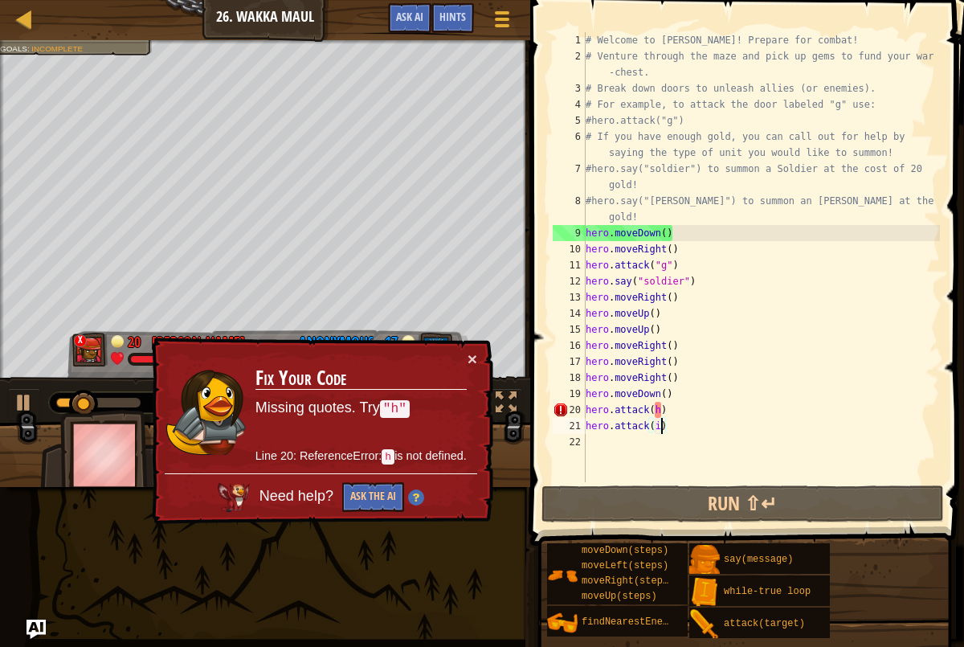
click at [662, 413] on div "# Welcome to [PERSON_NAME]! Prepare for combat! # Venture through the maze and …" at bounding box center [762, 273] width 358 height 482
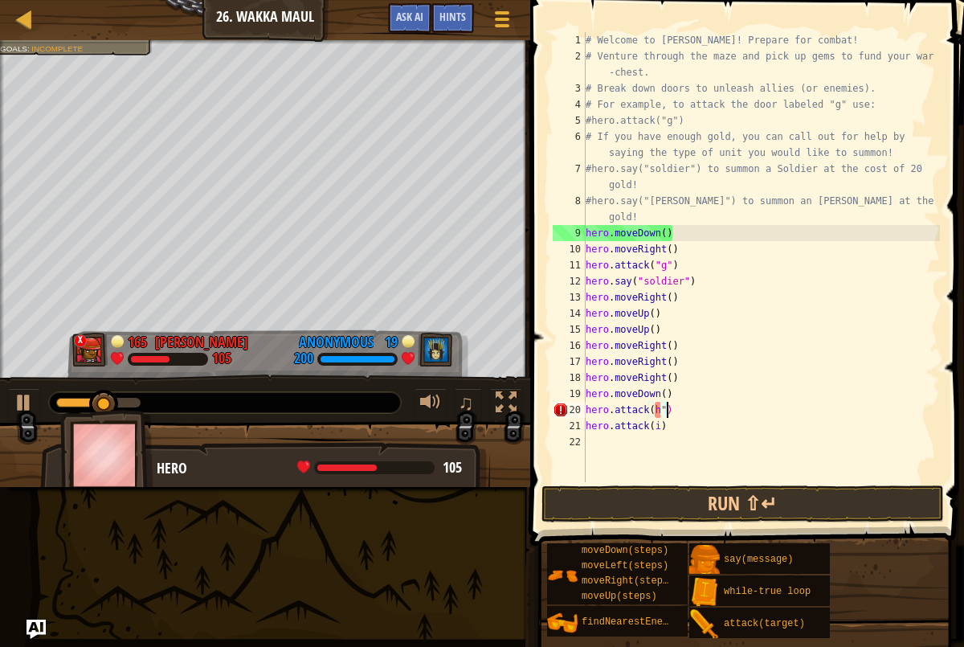
scroll to position [7, 6]
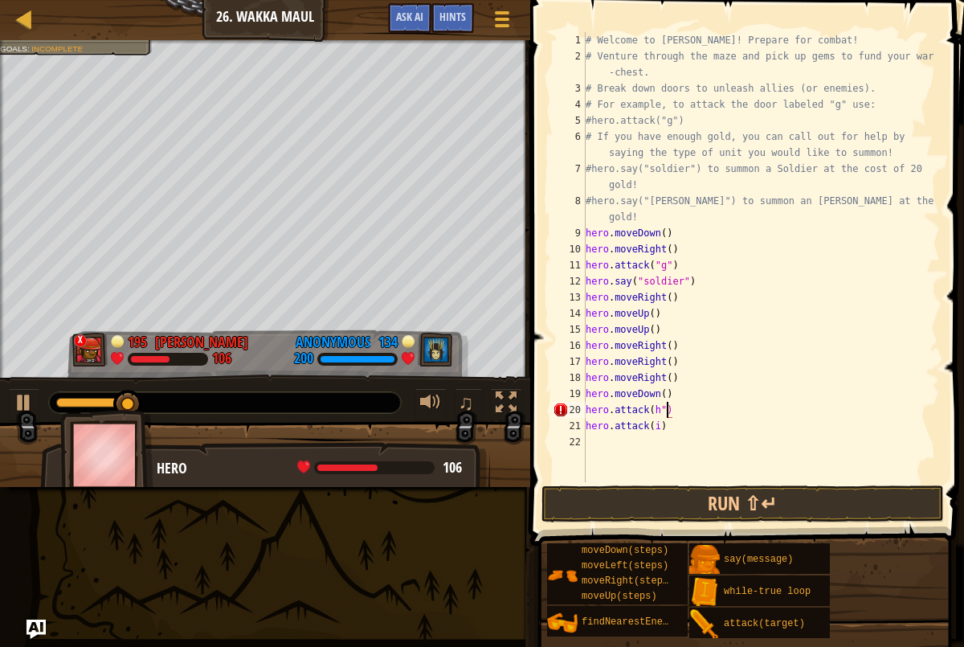
click at [654, 408] on div "# Welcome to [PERSON_NAME]! Prepare for combat! # Venture through the maze and …" at bounding box center [762, 273] width 358 height 482
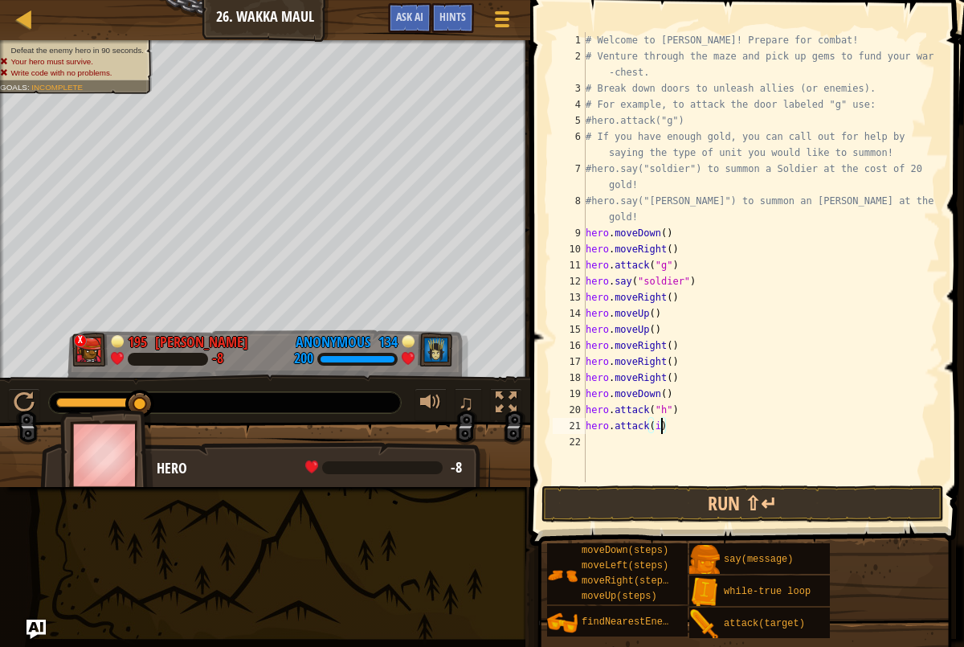
click at [661, 428] on div "# Welcome to [PERSON_NAME]! Prepare for combat! # Venture through the maze and …" at bounding box center [762, 273] width 358 height 482
click at [654, 424] on div "# Welcome to [PERSON_NAME]! Prepare for combat! # Venture through the maze and …" at bounding box center [762, 273] width 358 height 482
type textarea "hero.attack("i")"
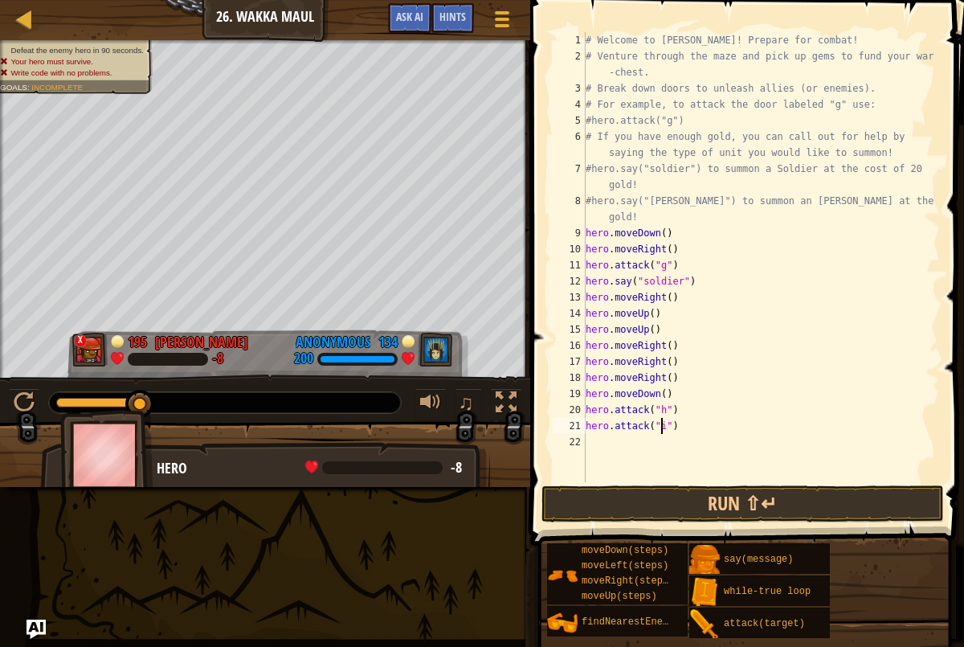
click at [635, 481] on div "# Welcome to [PERSON_NAME]! Prepare for combat! # Venture through the maze and …" at bounding box center [762, 273] width 358 height 482
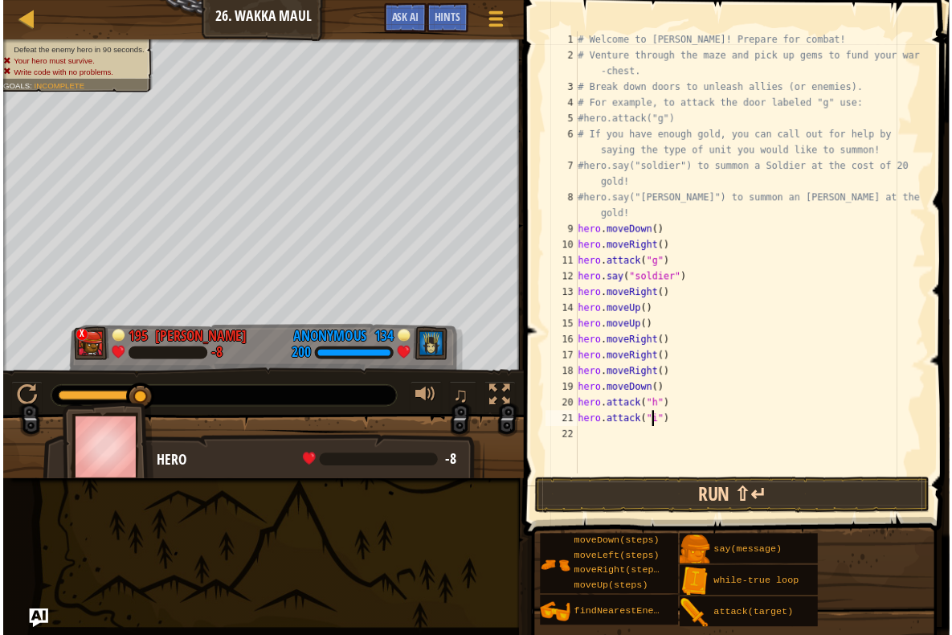
scroll to position [7, 0]
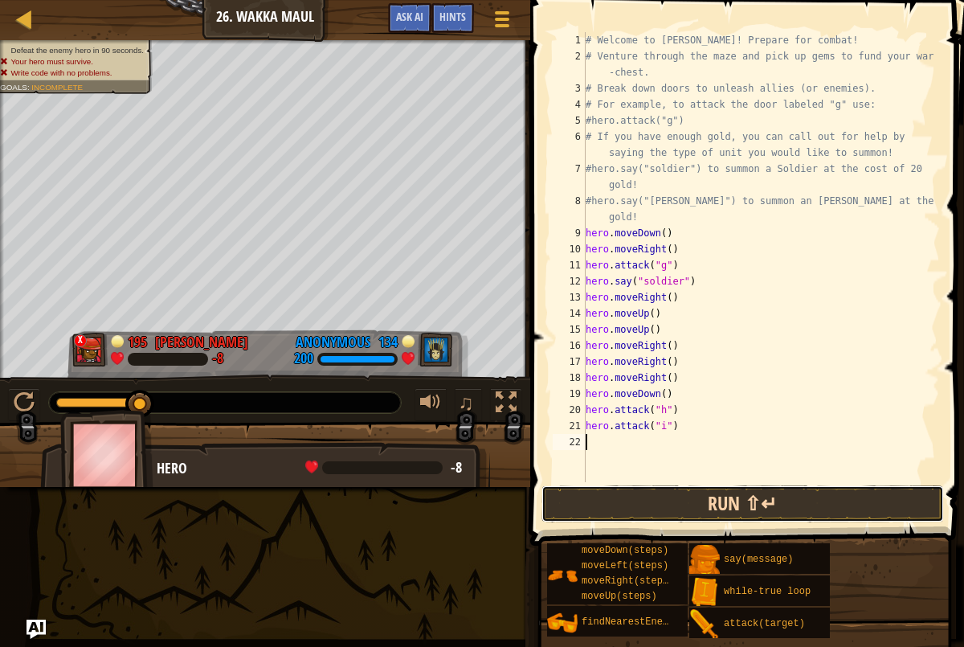
click at [634, 494] on button "Run ⇧↵" at bounding box center [743, 503] width 403 height 37
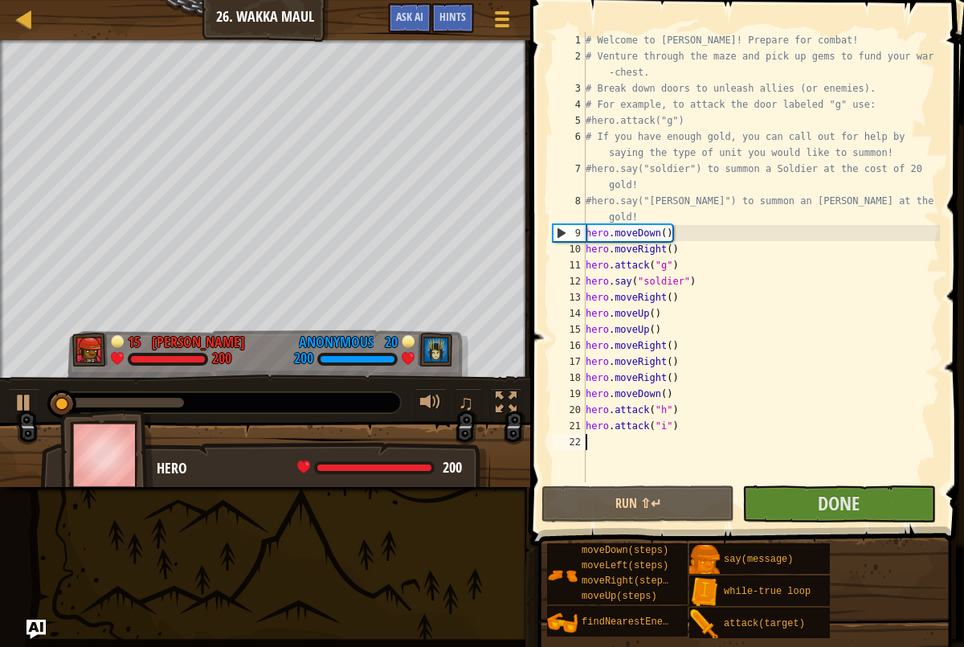
click at [141, 404] on div at bounding box center [120, 403] width 128 height 10
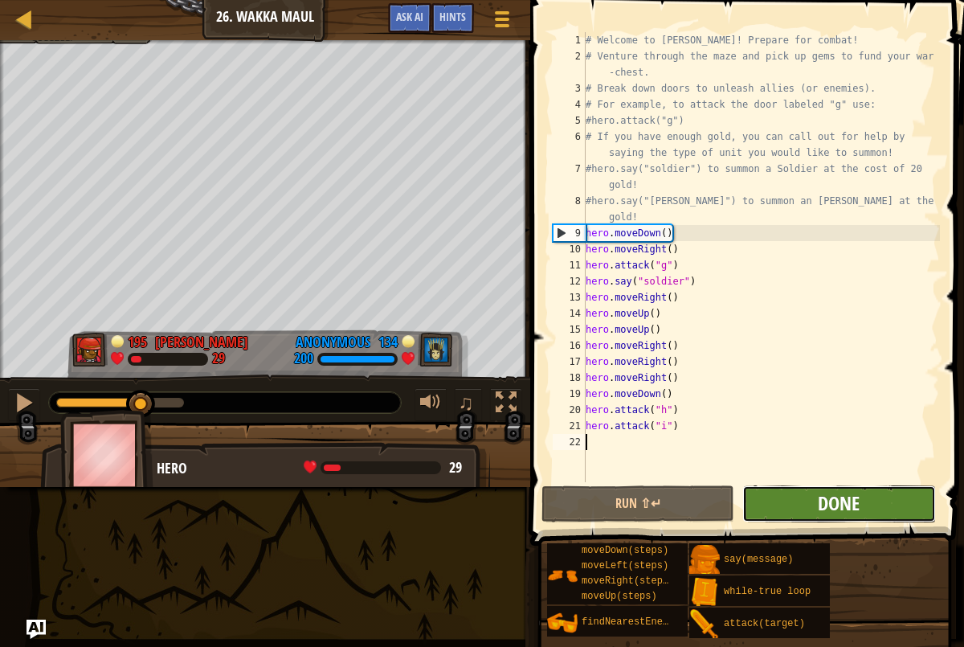
click at [824, 503] on span "Done" at bounding box center [839, 503] width 42 height 26
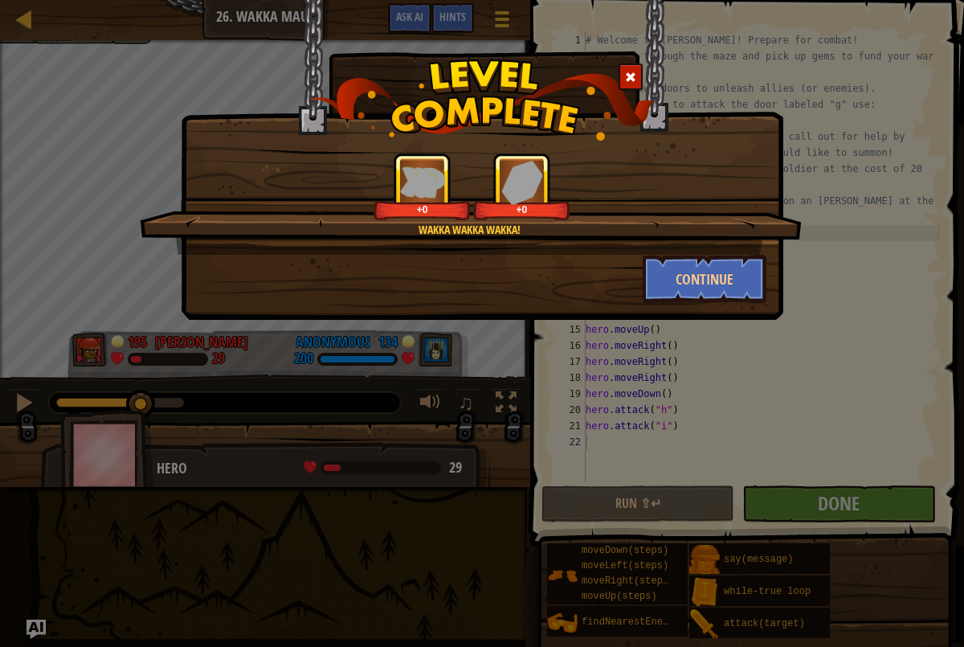
click at [713, 312] on div "Wakka wakka wakka! +0 +0 Continue" at bounding box center [482, 160] width 603 height 320
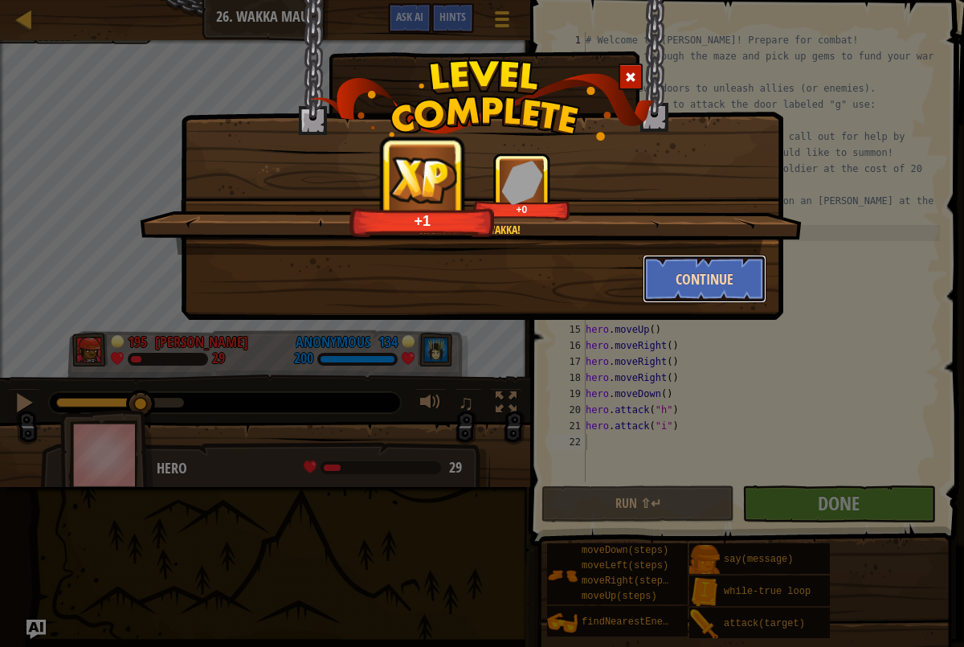
click at [709, 297] on button "Continue" at bounding box center [705, 279] width 125 height 48
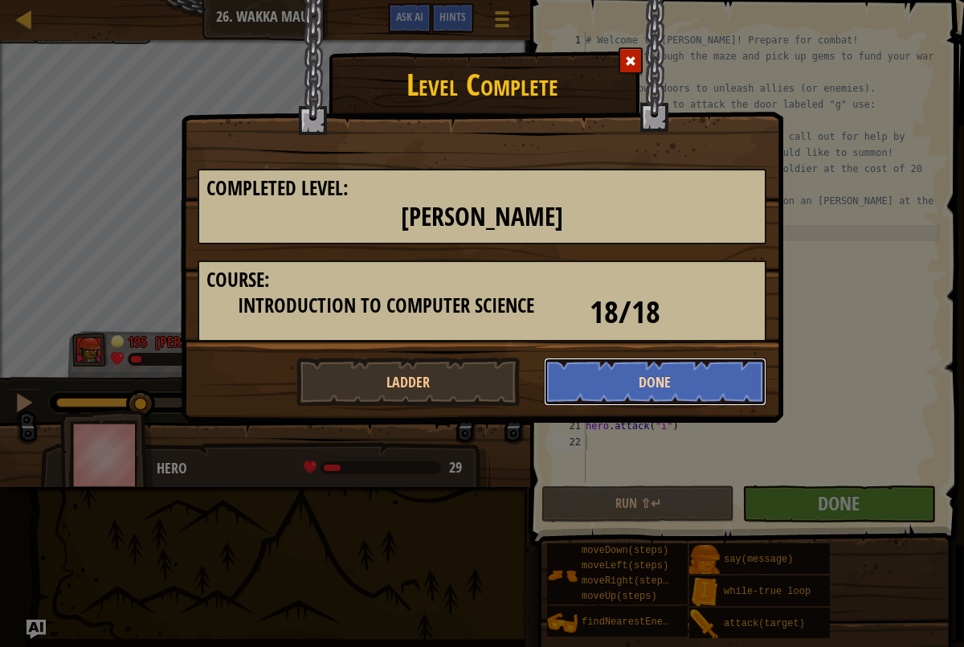
click at [637, 385] on button "Done" at bounding box center [655, 382] width 223 height 48
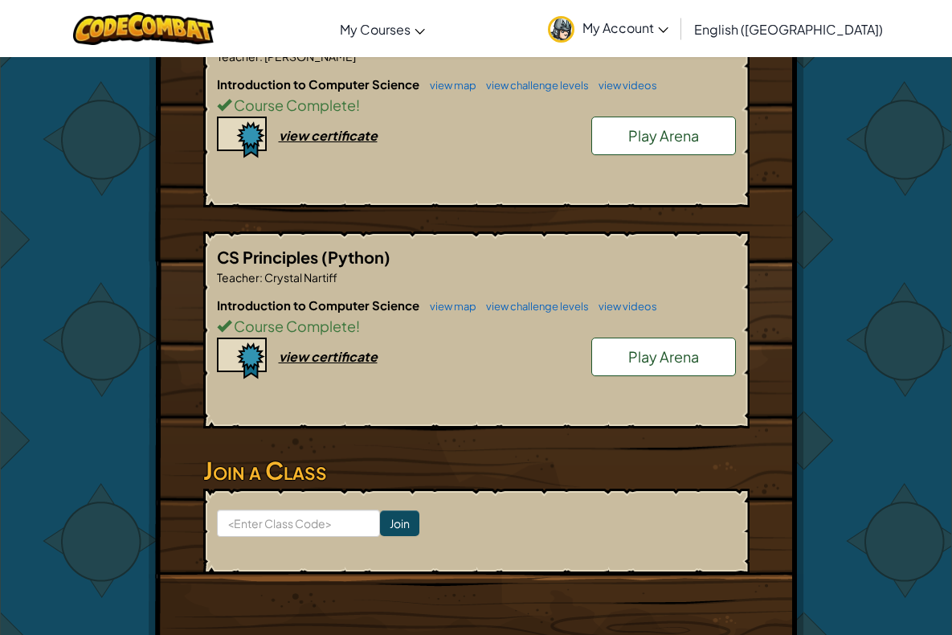
scroll to position [438, 0]
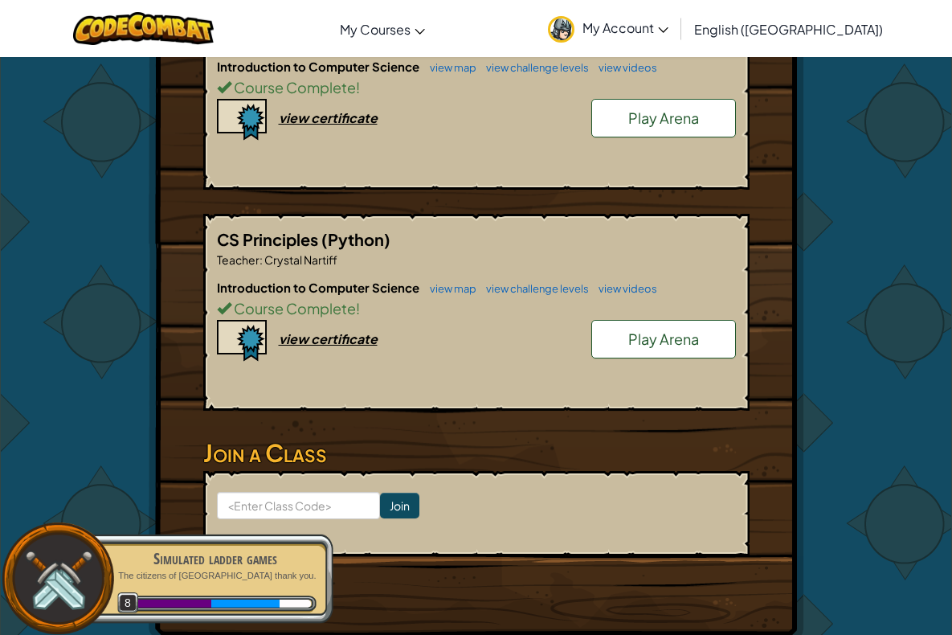
click at [614, 338] on link "Play Arena" at bounding box center [663, 339] width 145 height 39
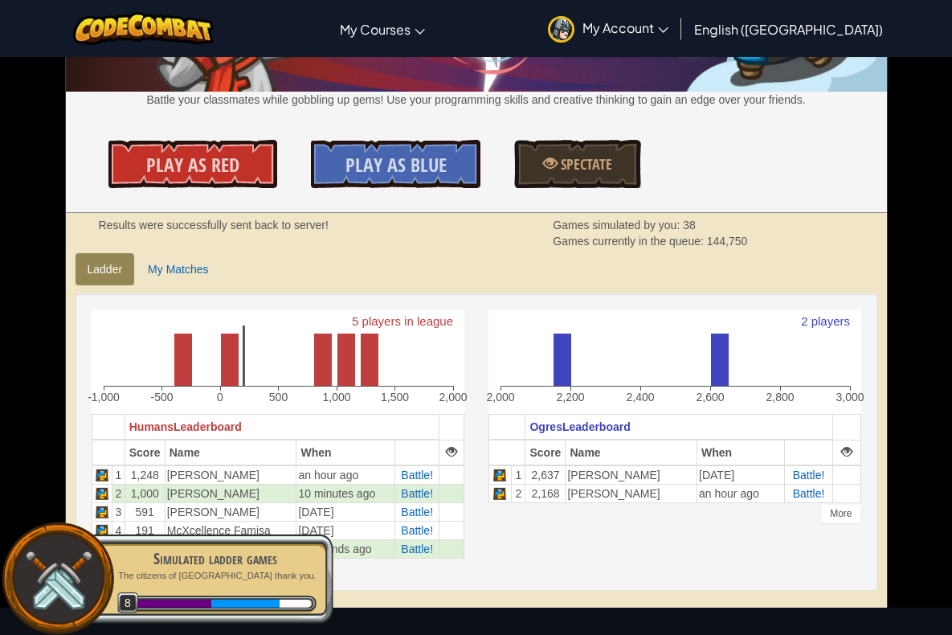
scroll to position [243, 0]
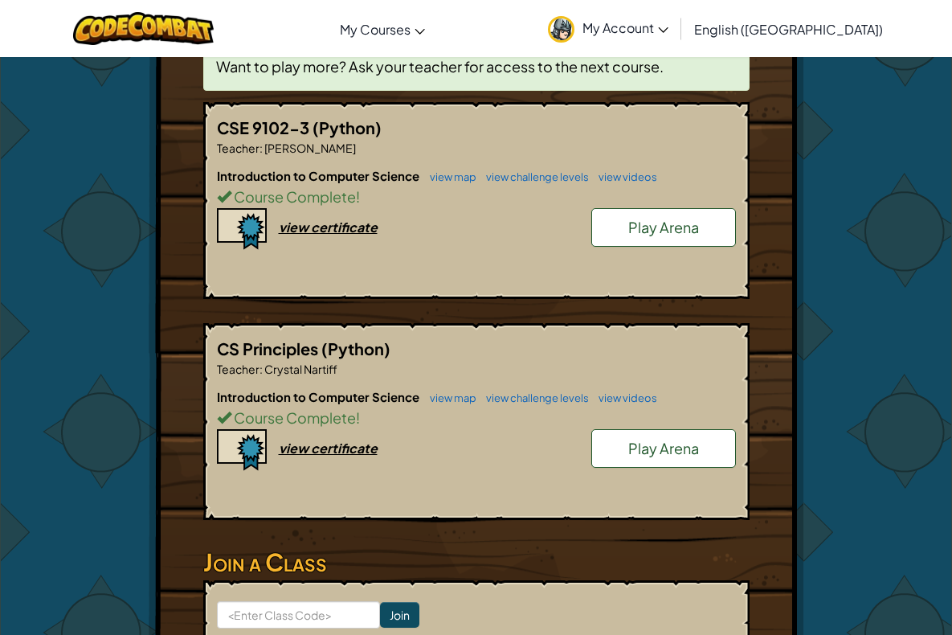
scroll to position [329, 0]
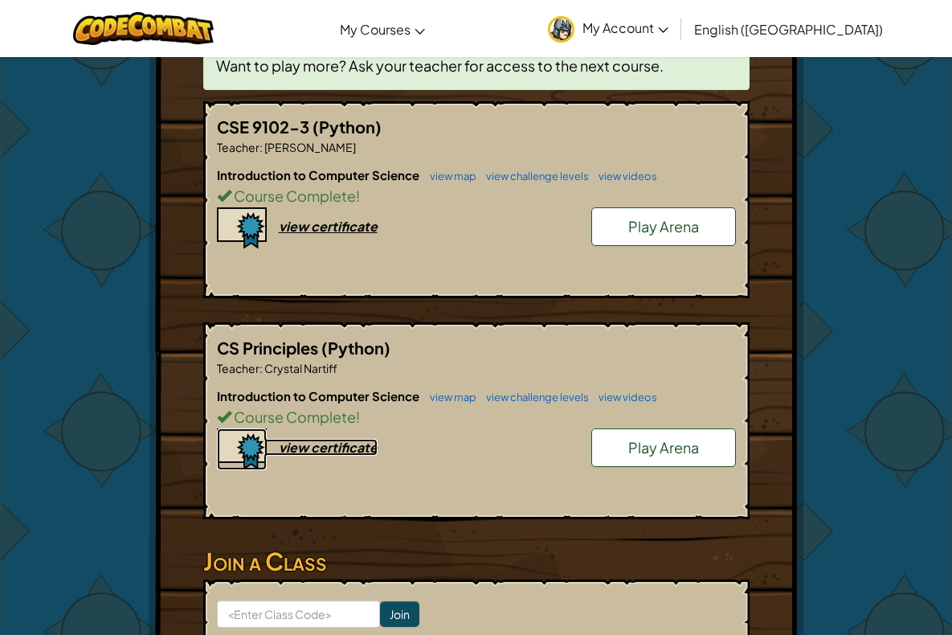
click at [285, 451] on div "view certificate" at bounding box center [328, 447] width 99 height 17
